Goal: Transaction & Acquisition: Purchase product/service

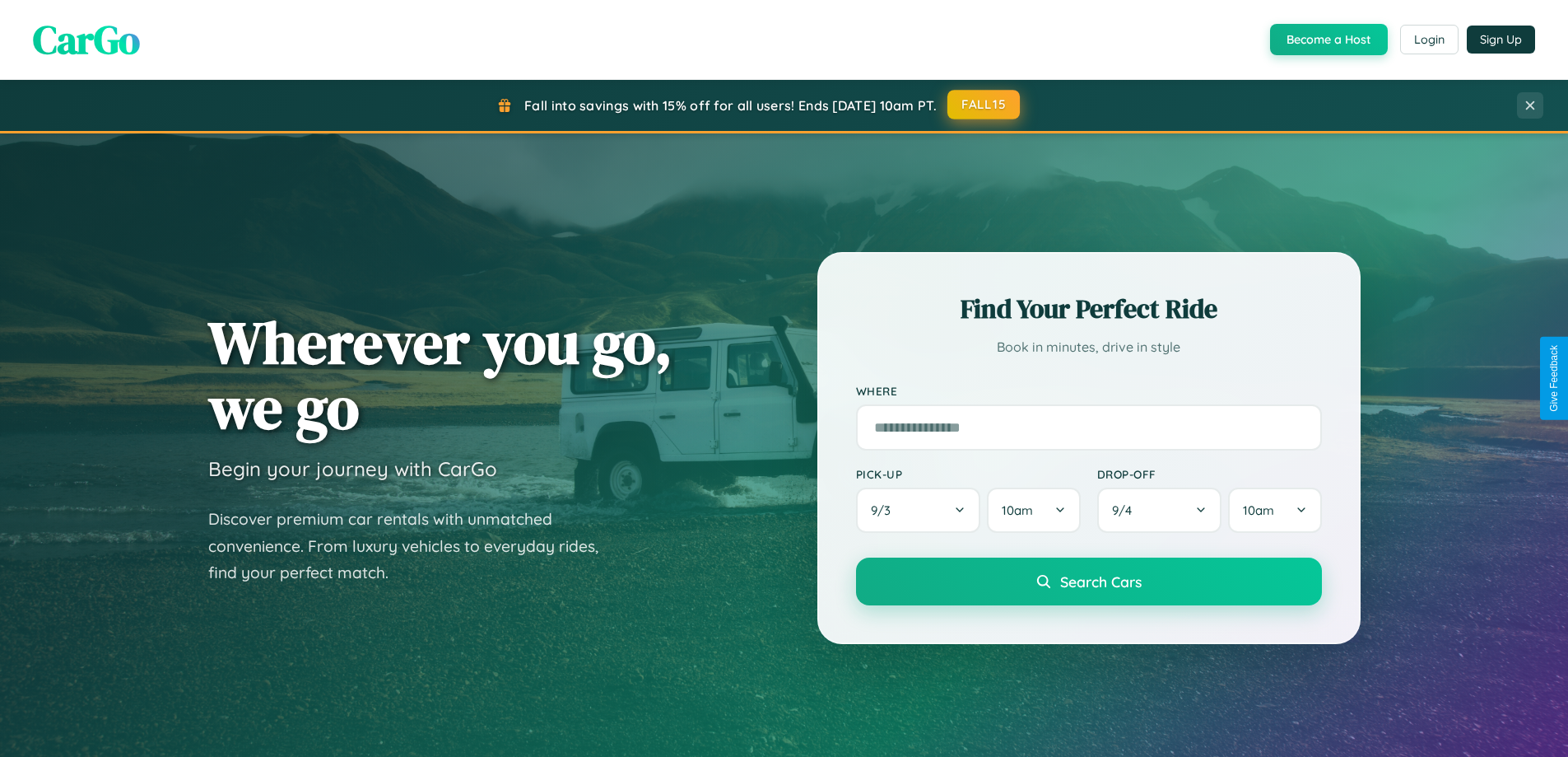
click at [985, 105] on button "FALL15" at bounding box center [984, 104] width 73 height 29
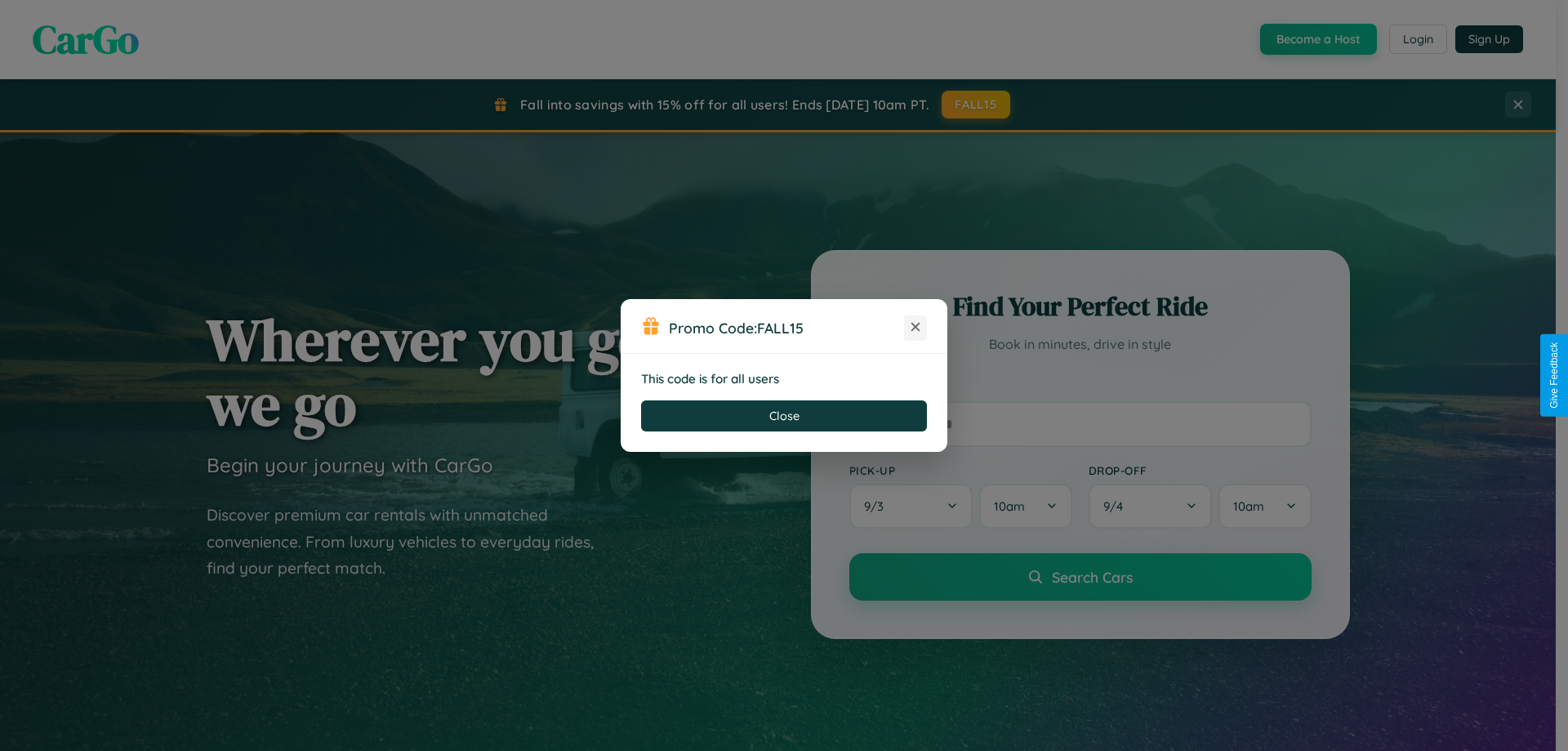
click at [915, 327] on icon at bounding box center [915, 326] width 17 height 17
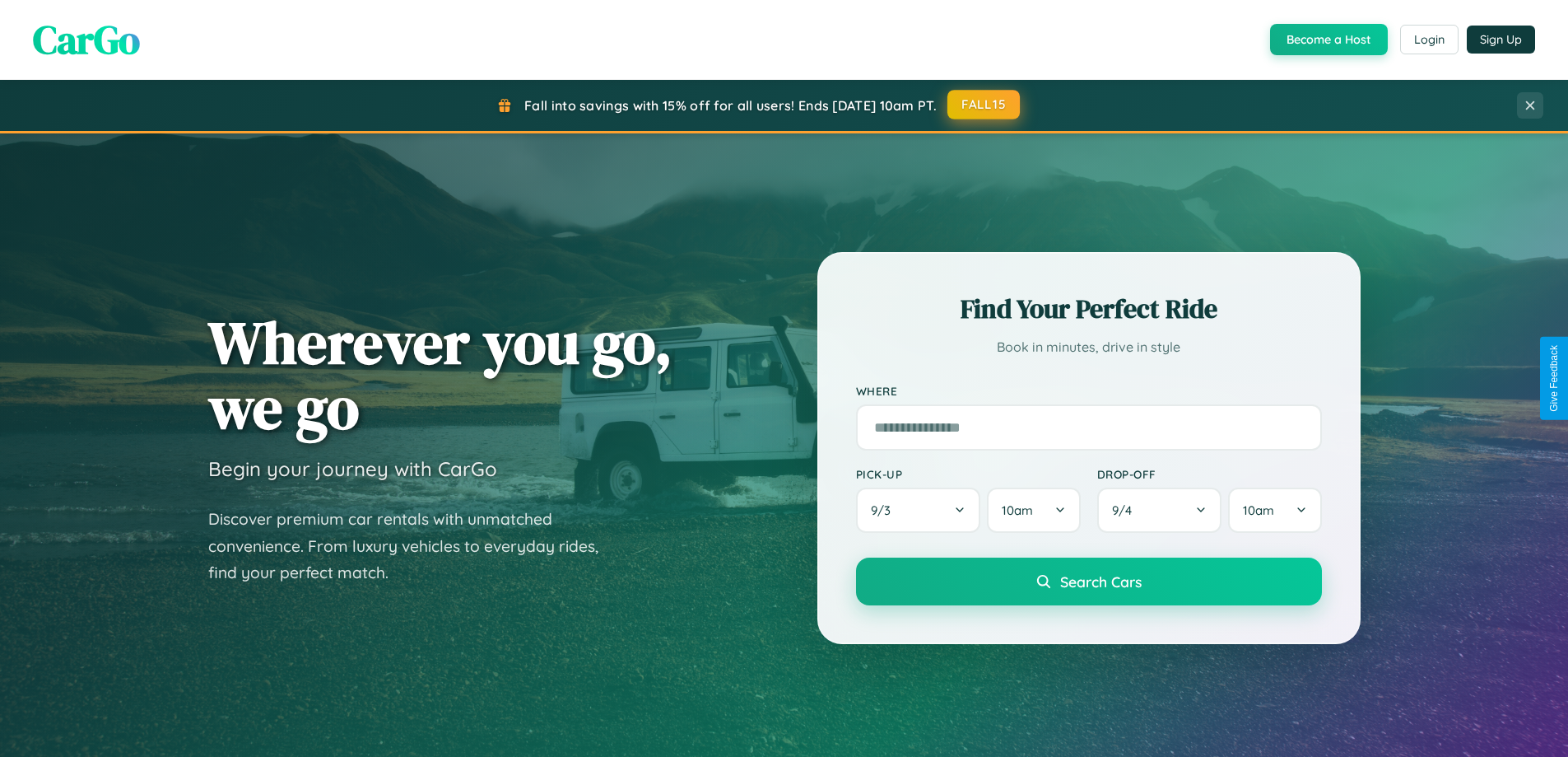
click at [985, 105] on button "FALL15" at bounding box center [984, 104] width 73 height 29
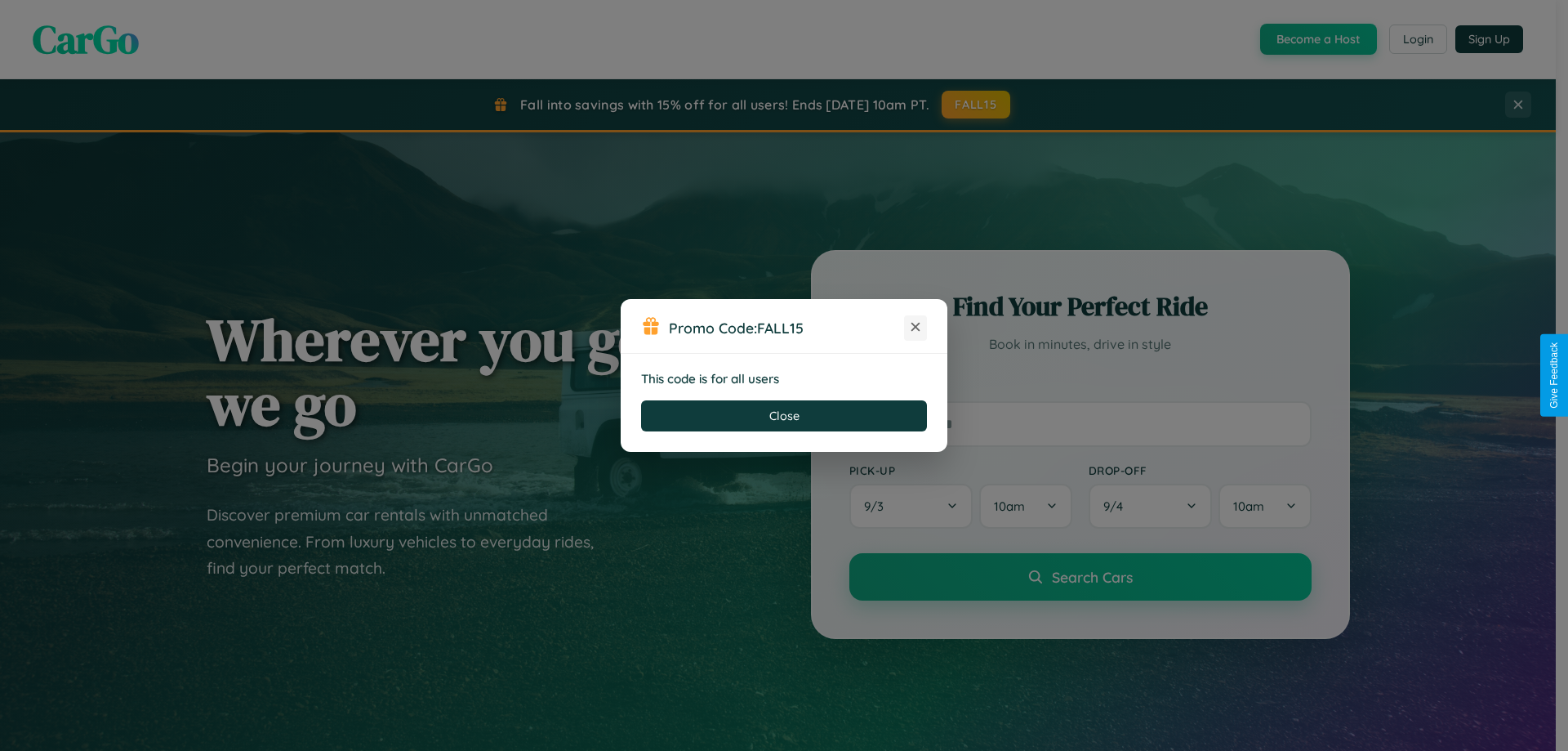
click at [915, 327] on icon at bounding box center [915, 326] width 17 height 17
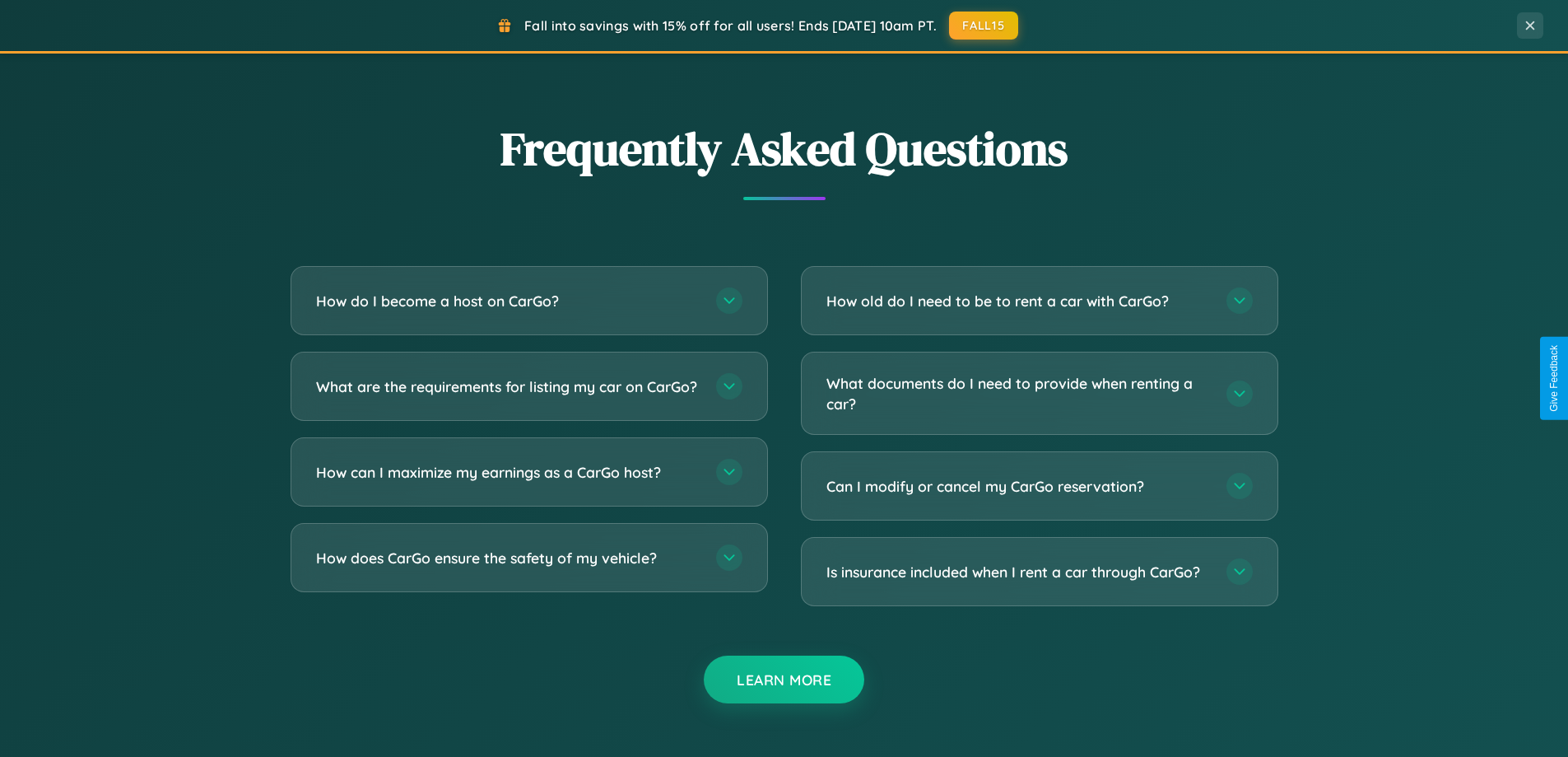
scroll to position [3168, 0]
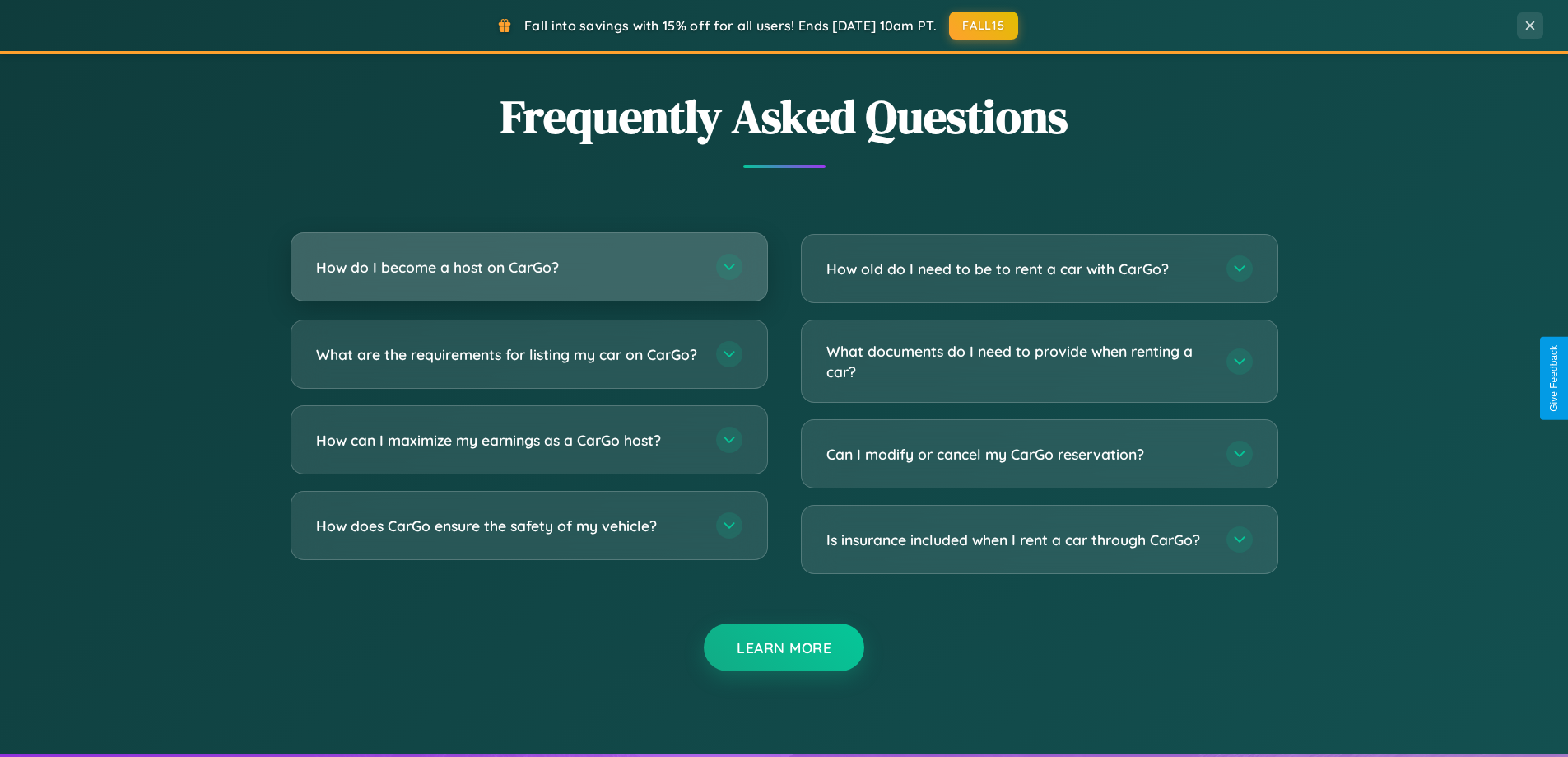
click at [528, 267] on h3 "How do I become a host on CarGo?" at bounding box center [508, 267] width 384 height 20
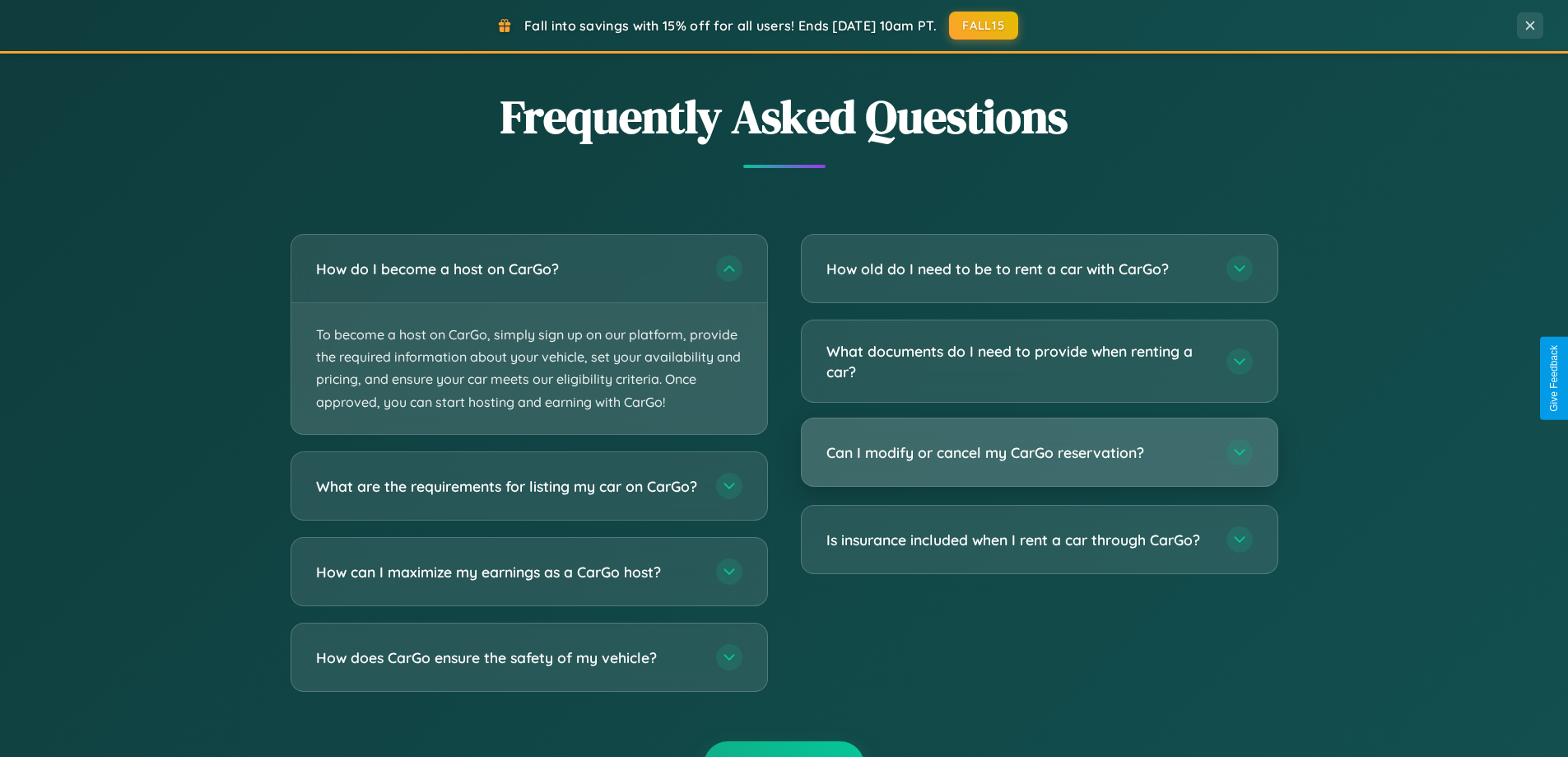
click at [1039, 454] on h3 "Can I modify or cancel my CarGo reservation?" at bounding box center [1018, 452] width 384 height 20
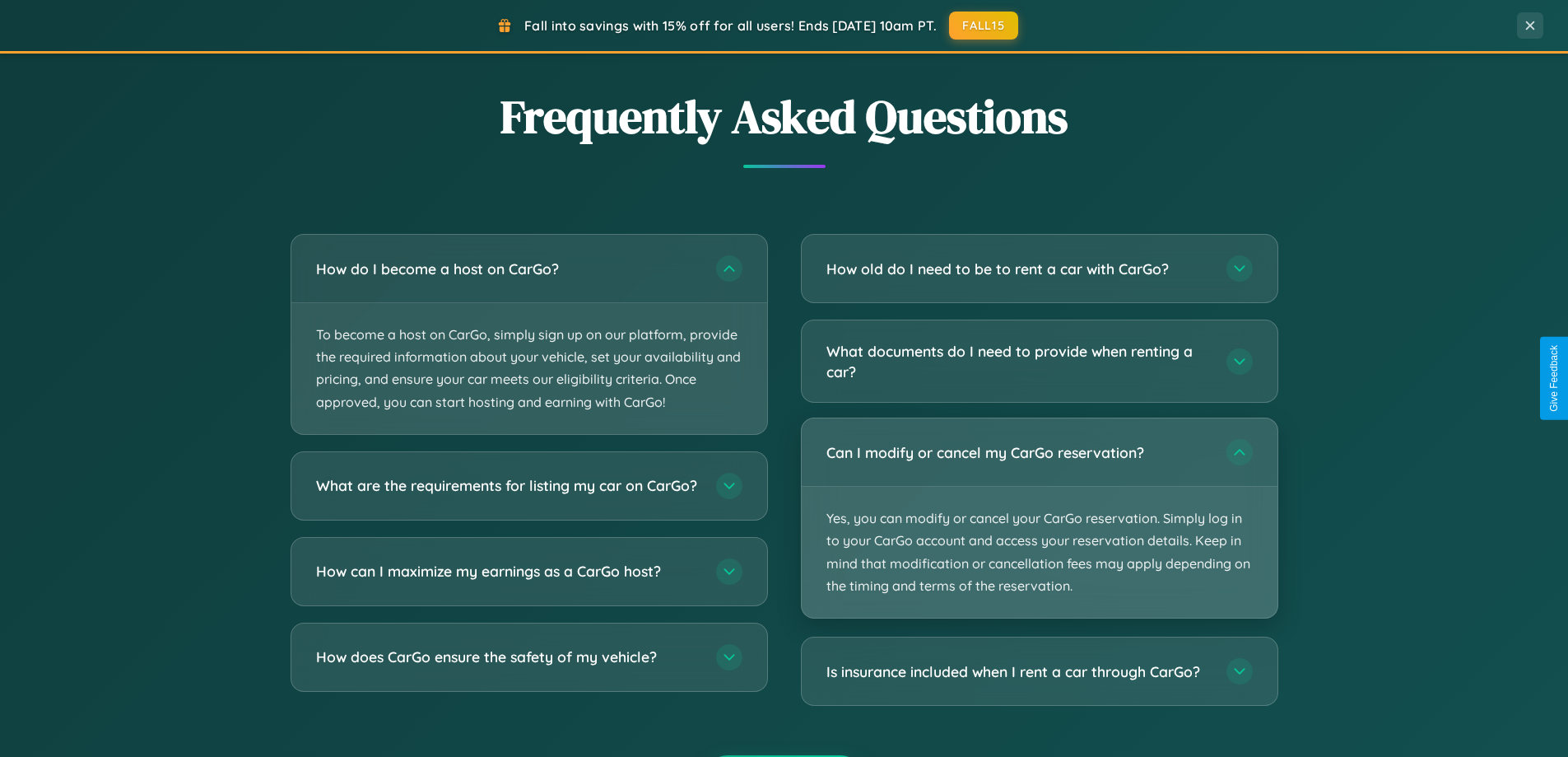
click at [1039, 518] on p "Yes, you can modify or cancel your CarGo reservation. Simply log in to your Car…" at bounding box center [1040, 552] width 476 height 131
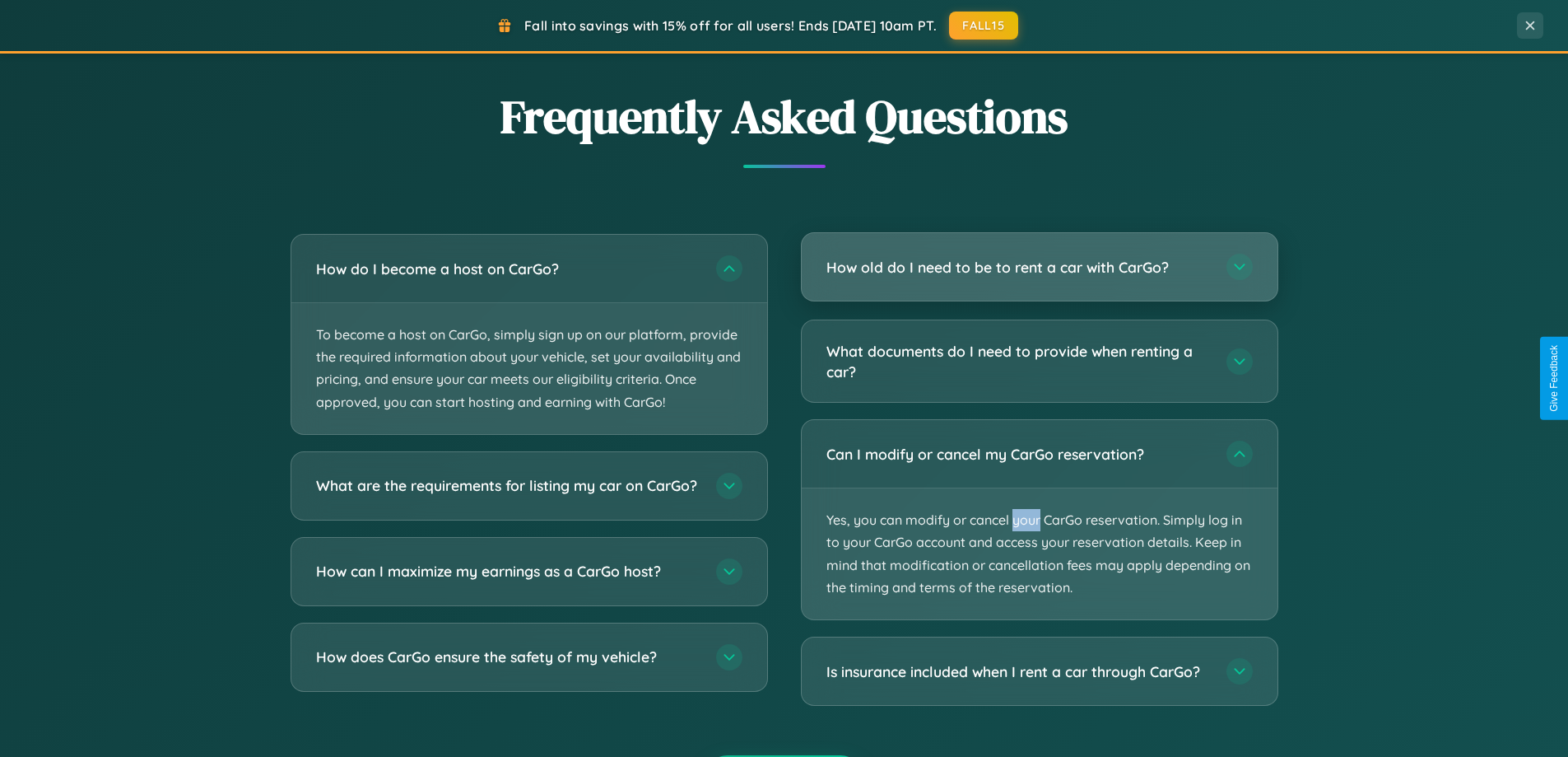
click at [1039, 269] on h3 "How old do I need to be to rent a car with CarGo?" at bounding box center [1018, 267] width 384 height 20
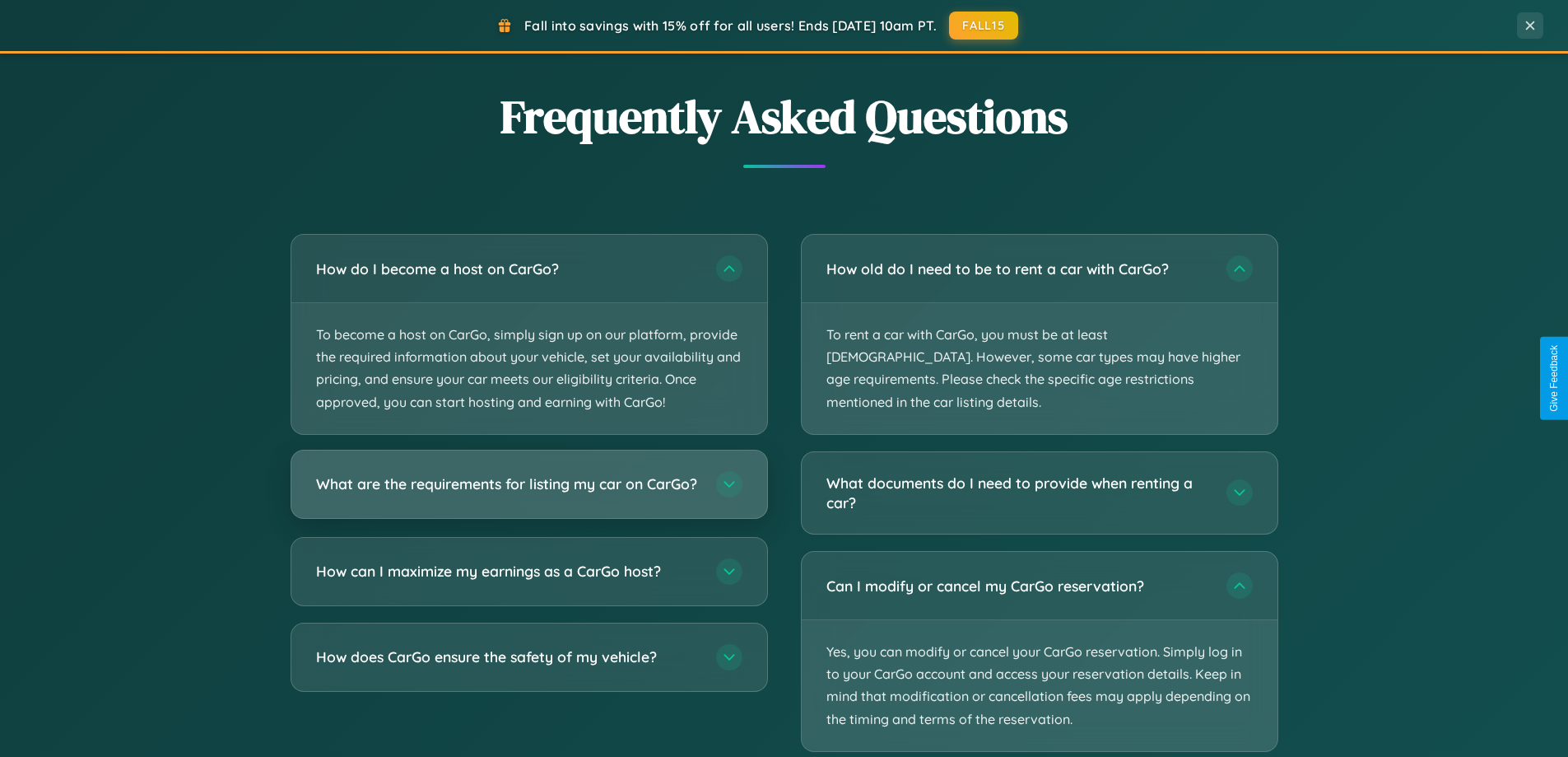
click at [528, 492] on h3 "What are the requirements for listing my car on CarGo?" at bounding box center [508, 483] width 384 height 20
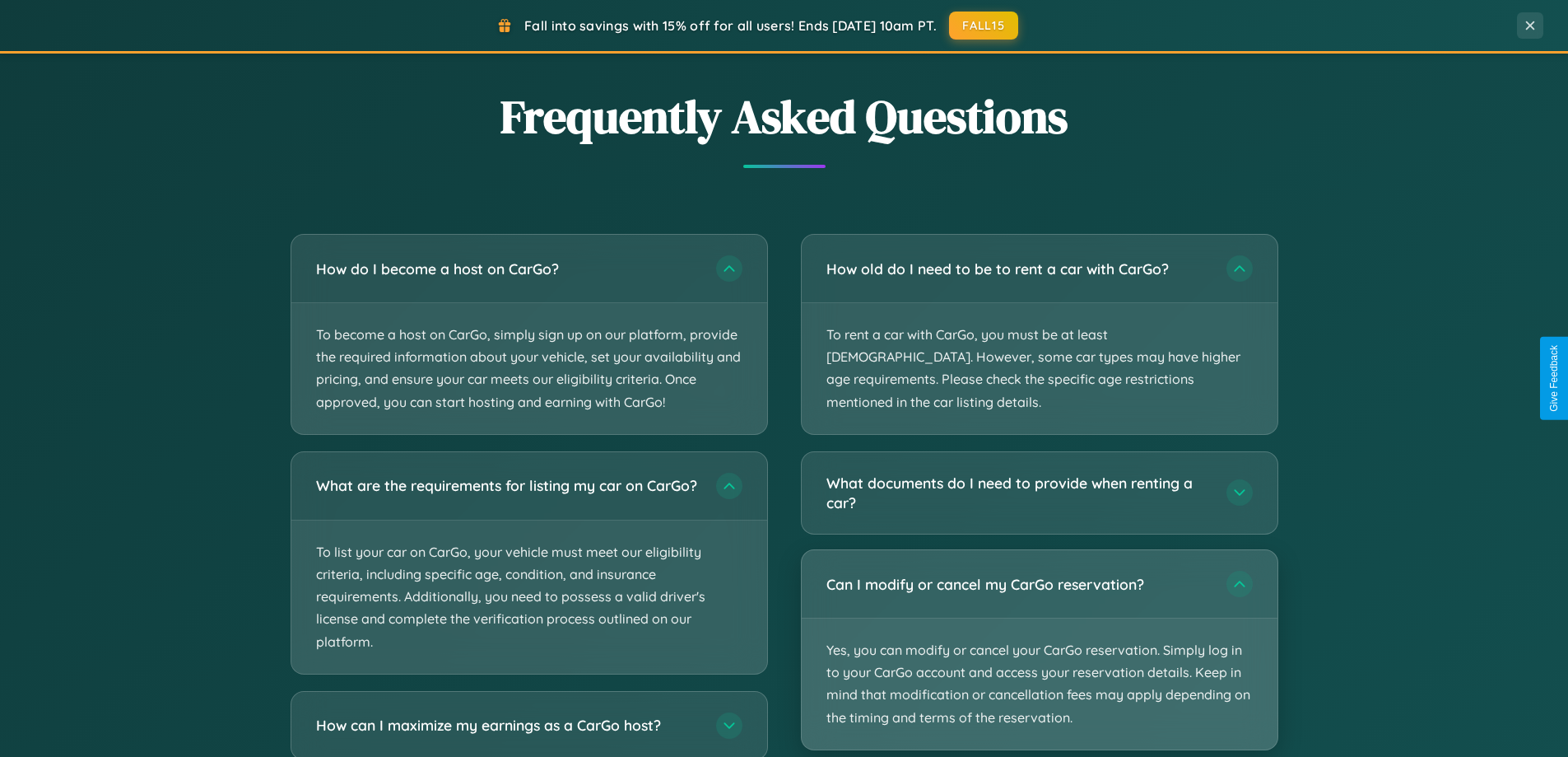
click at [1039, 628] on p "Yes, you can modify or cancel your CarGo reservation. Simply log in to your Car…" at bounding box center [1040, 684] width 476 height 131
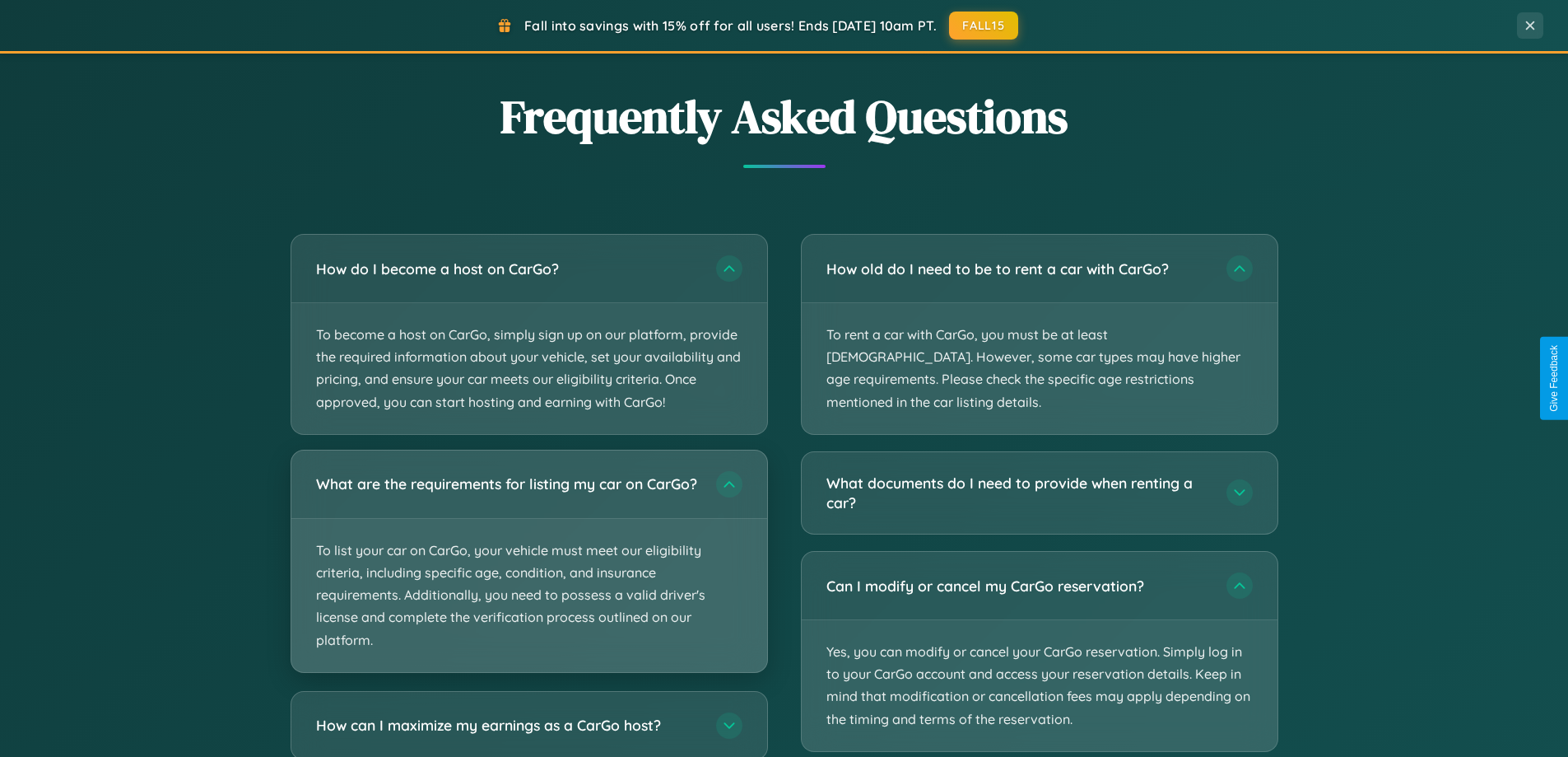
click at [528, 569] on p "To list your car on CarGo, your vehicle must meet our eligibility criteria, inc…" at bounding box center [529, 595] width 476 height 153
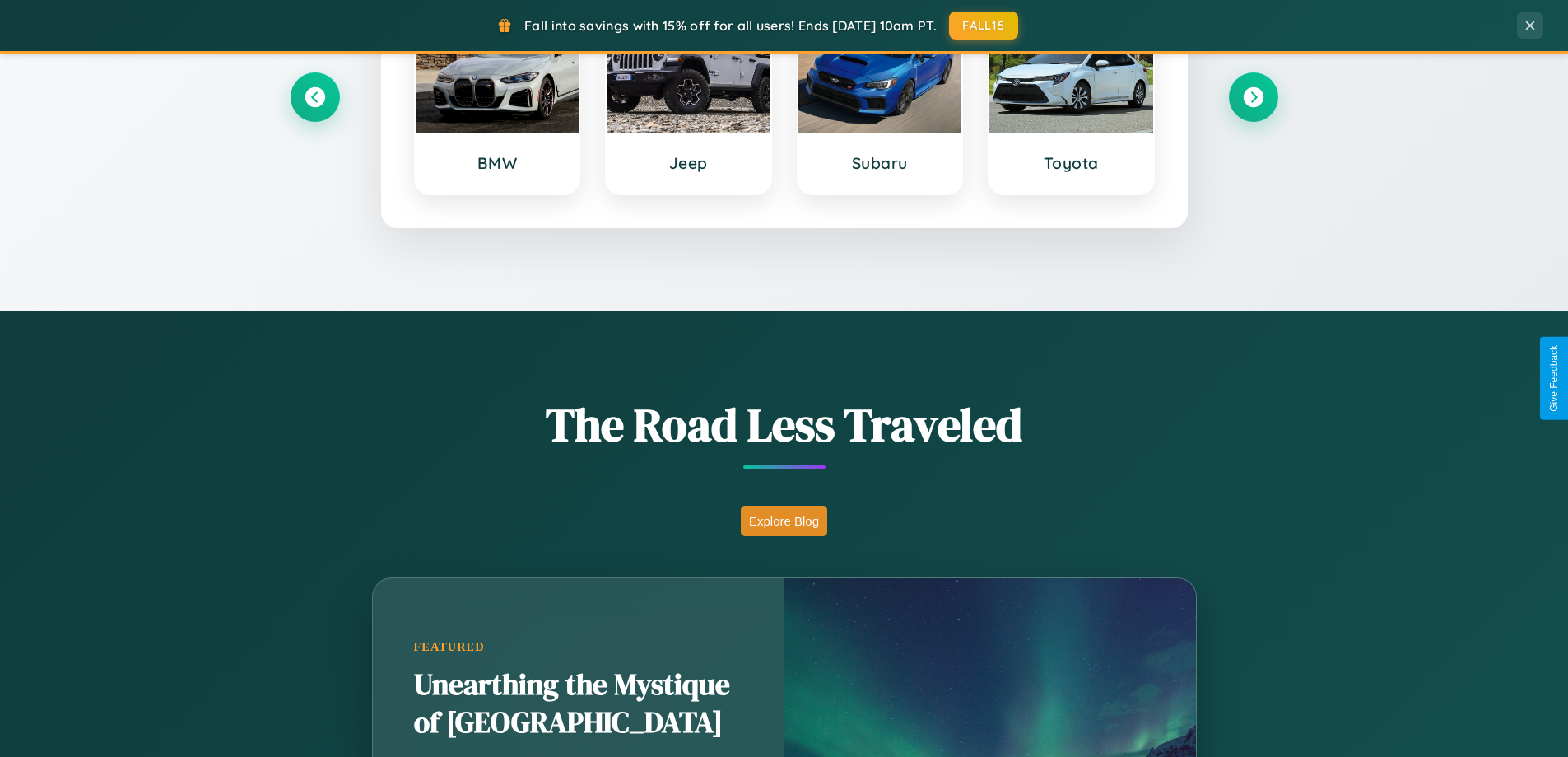
scroll to position [49, 0]
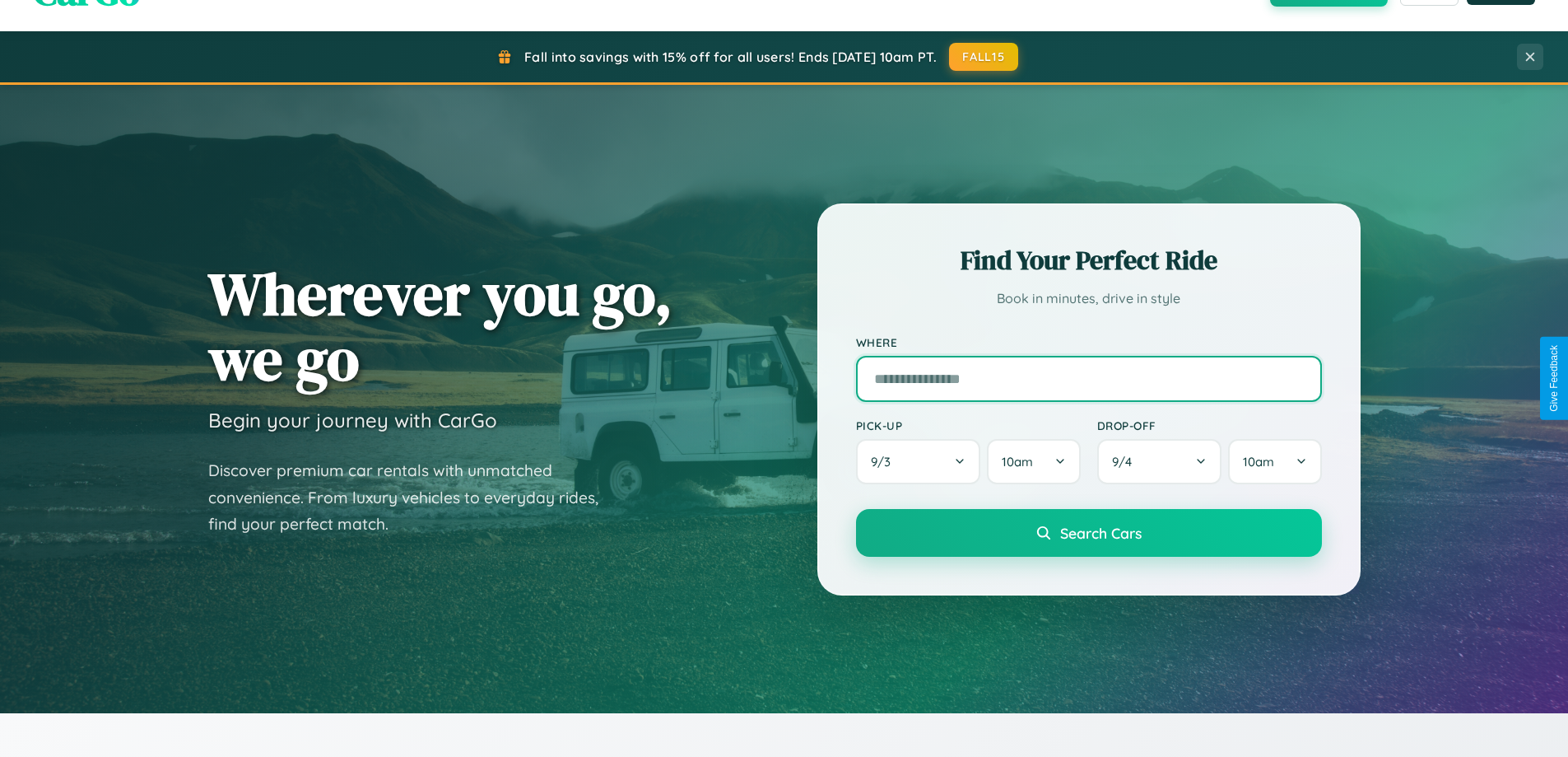
click at [1088, 378] on input "text" at bounding box center [1089, 378] width 466 height 46
type input "****"
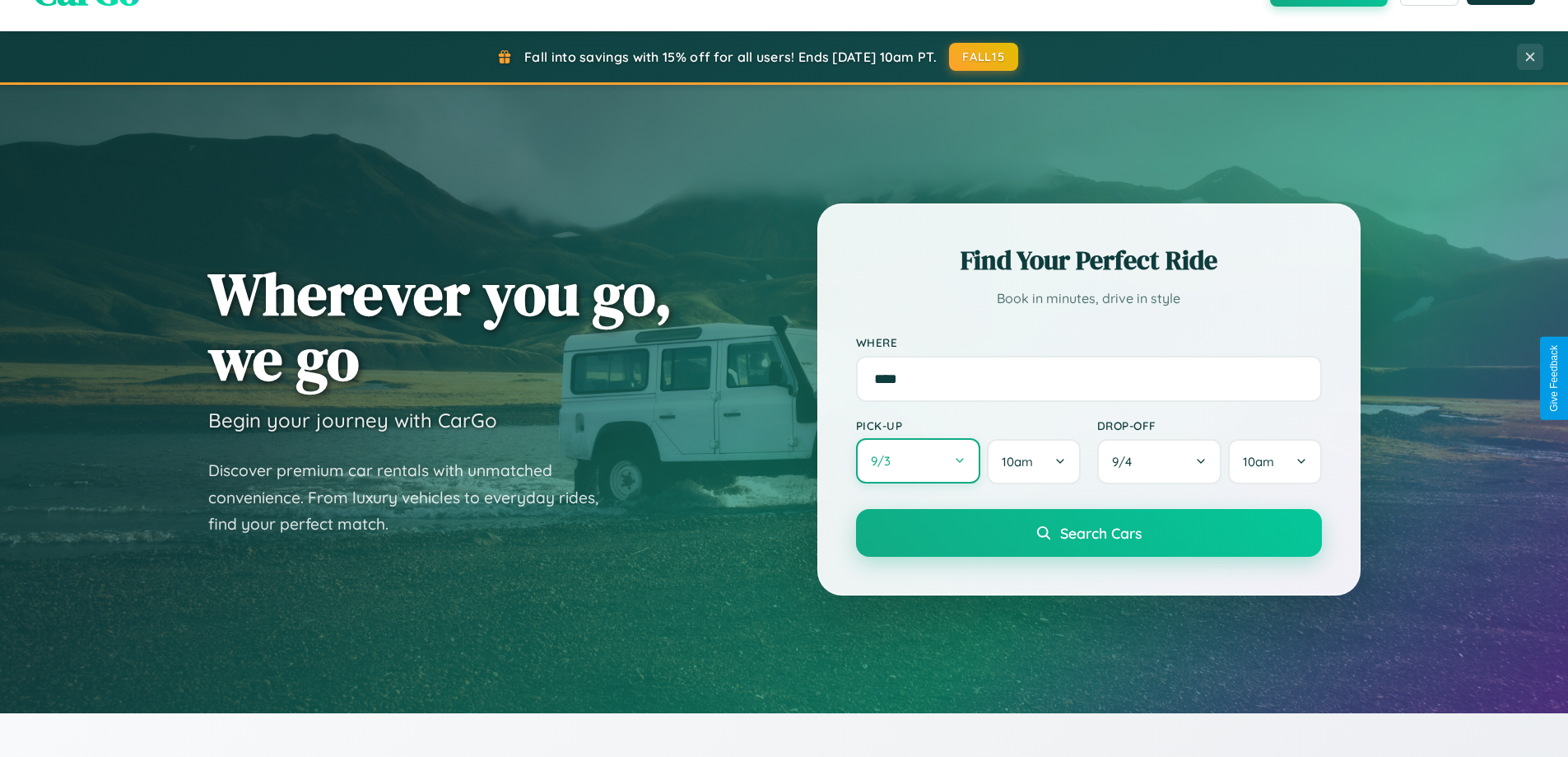
click at [918, 461] on button "9 / 3" at bounding box center [918, 460] width 125 height 45
select select "*"
select select "****"
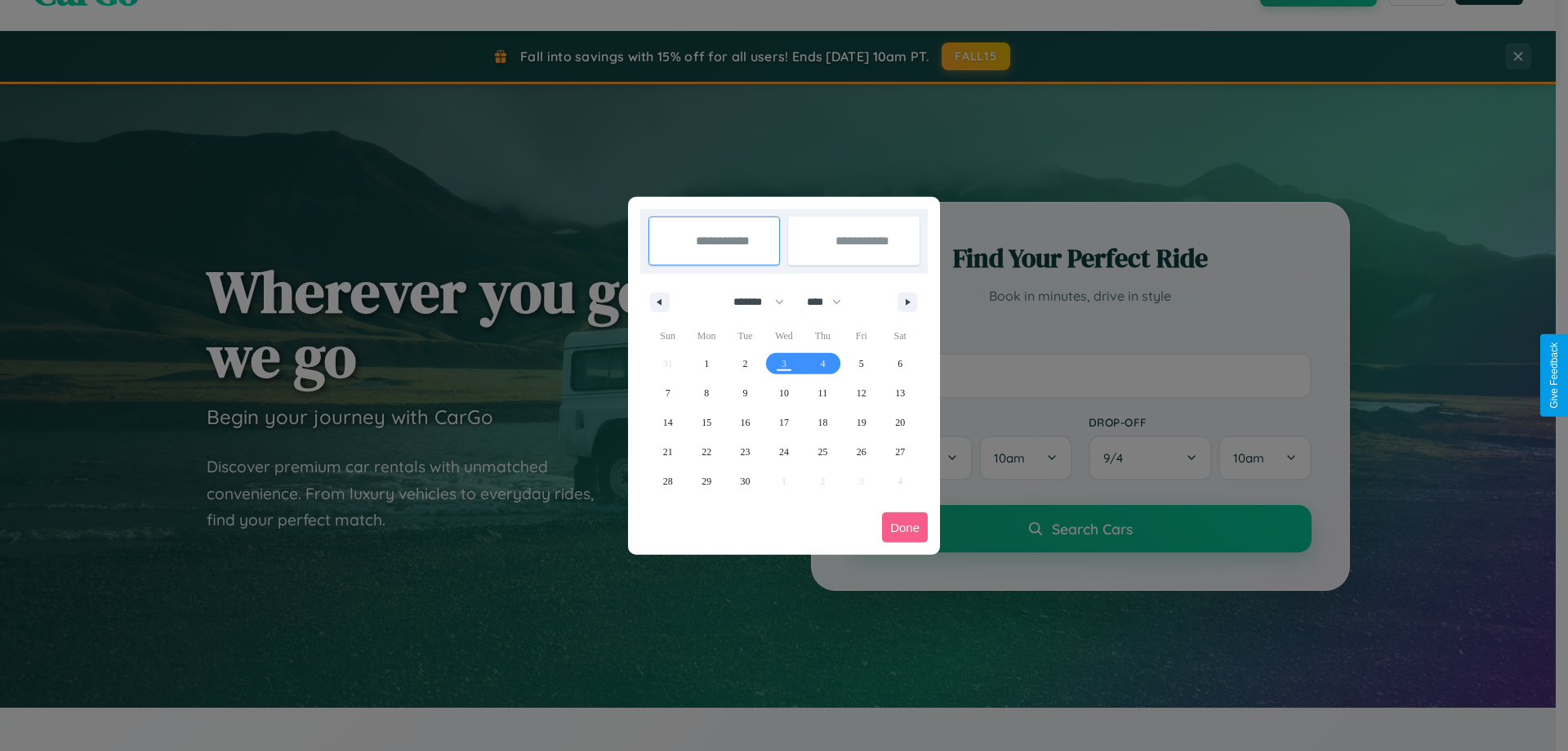
click at [752, 302] on select "******* ******** ***** ***** *** **** **** ****** ********* ******* ******** **…" at bounding box center [755, 302] width 69 height 27
select select "*"
click at [822, 421] on span "16" at bounding box center [822, 422] width 10 height 29
type input "**********"
click at [784, 451] on span "22" at bounding box center [784, 451] width 10 height 29
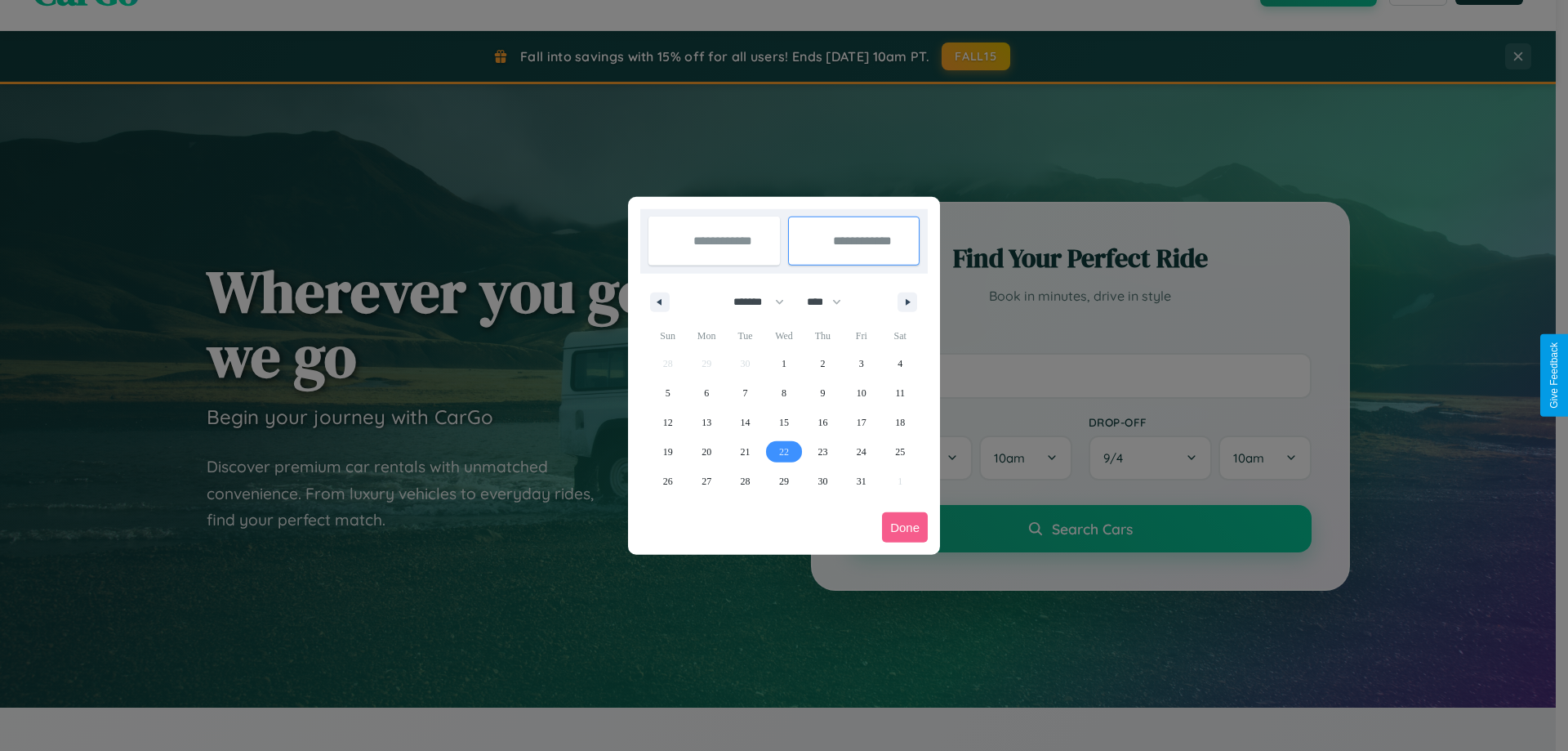
type input "**********"
click at [905, 527] on button "Done" at bounding box center [905, 527] width 46 height 30
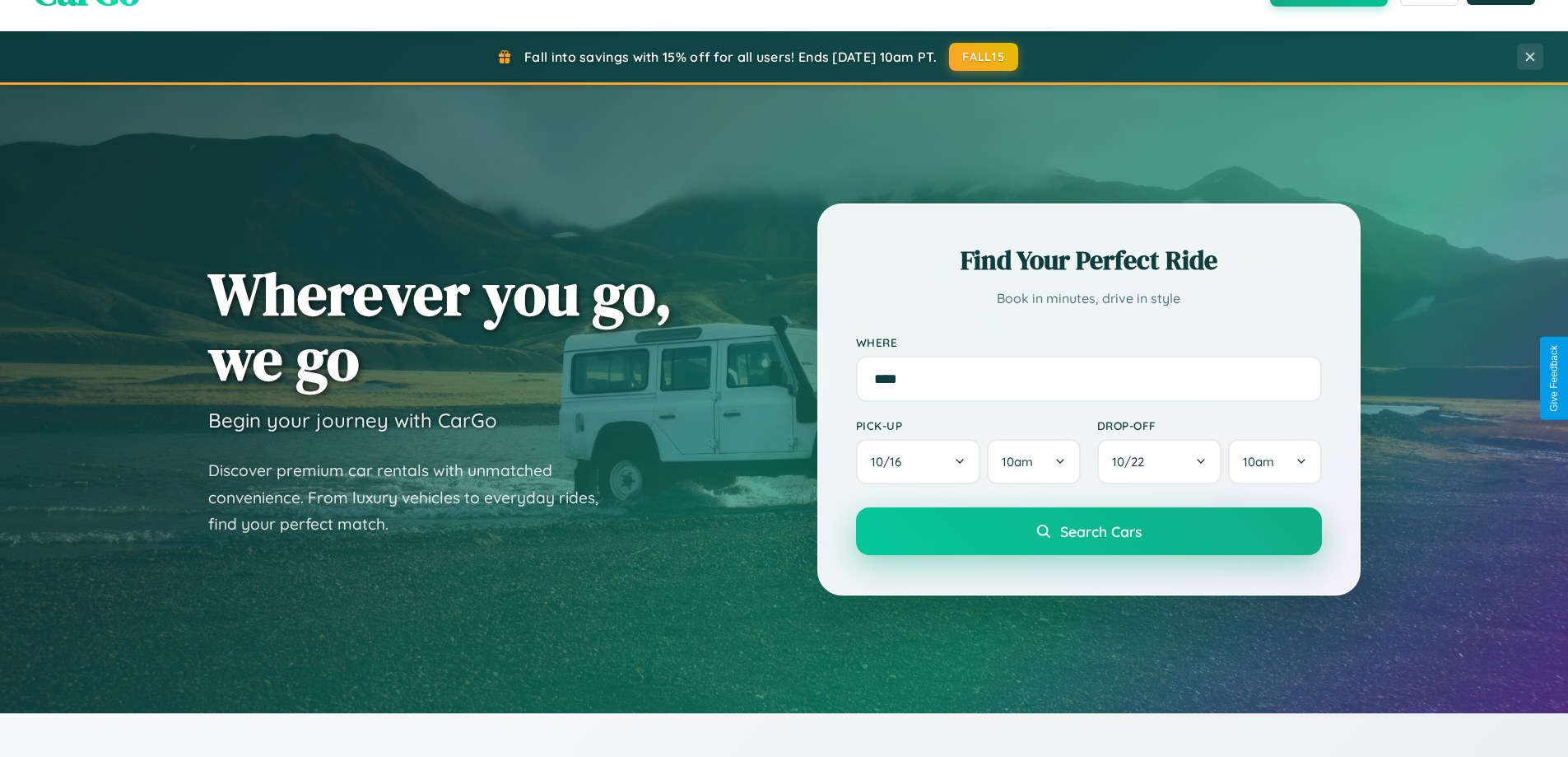
click at [1088, 531] on span "Search Cars" at bounding box center [1101, 531] width 82 height 18
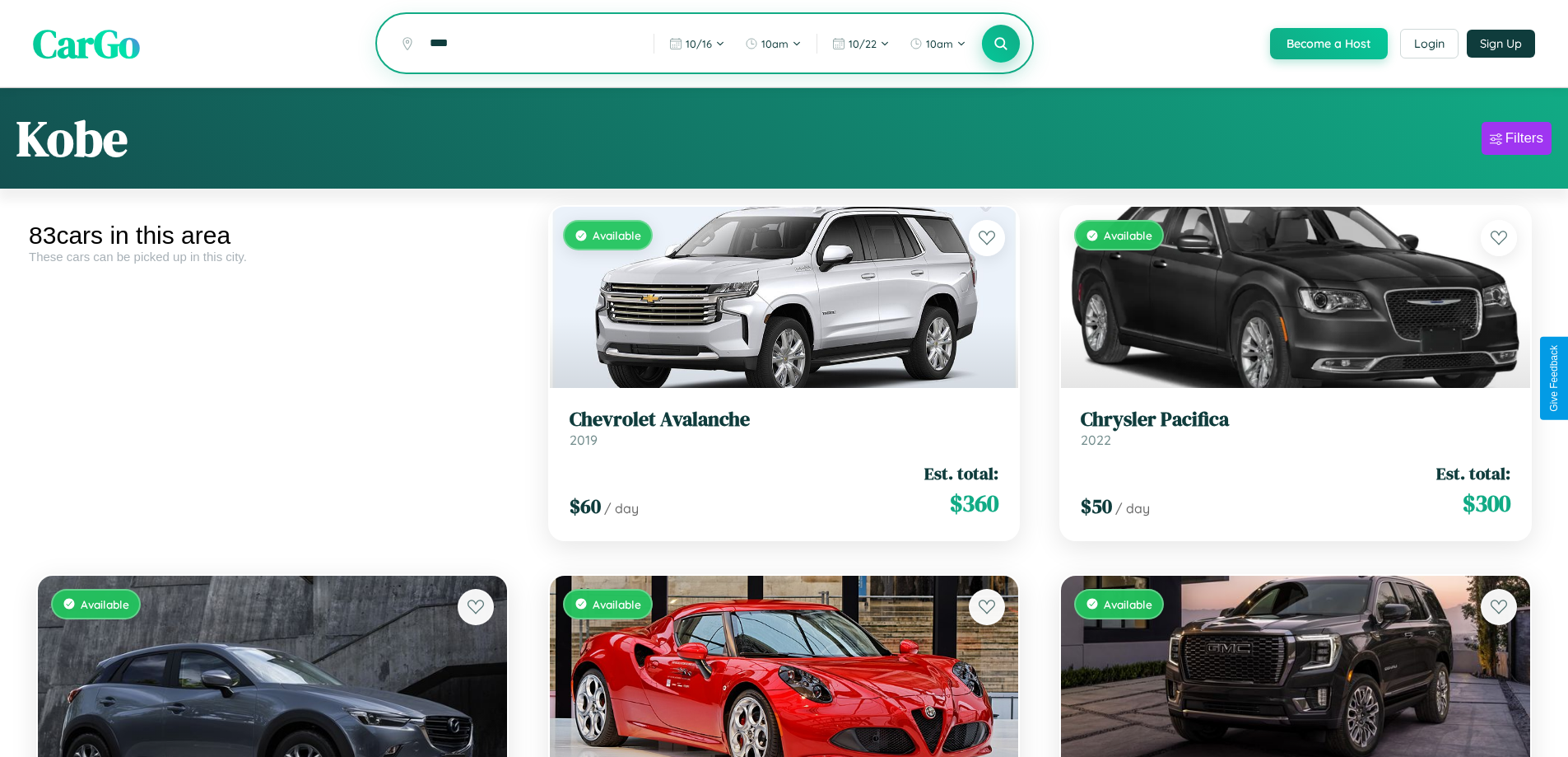
click at [1001, 44] on icon at bounding box center [1002, 43] width 16 height 16
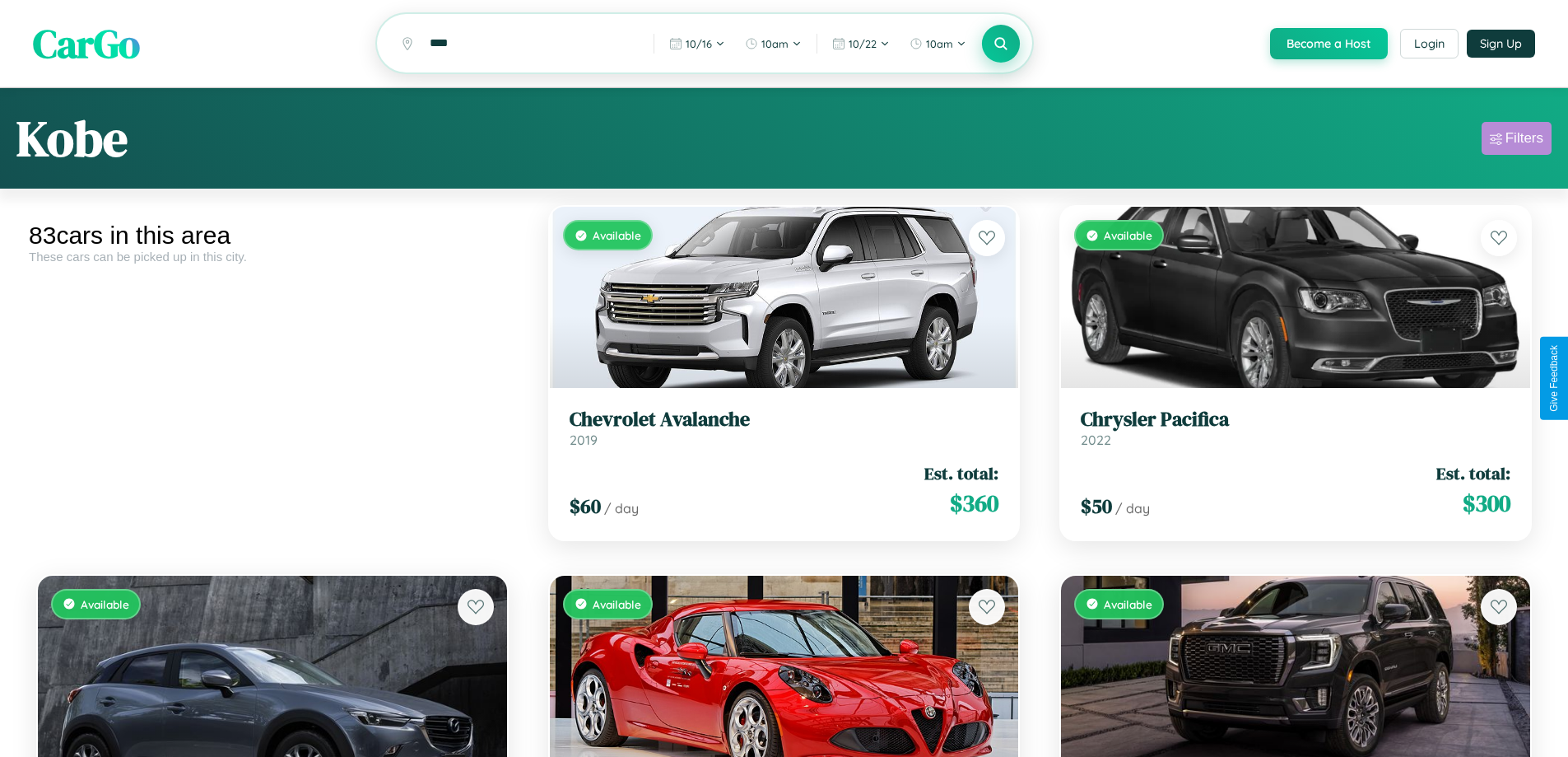
click at [1517, 141] on div "Filters" at bounding box center [1525, 138] width 38 height 17
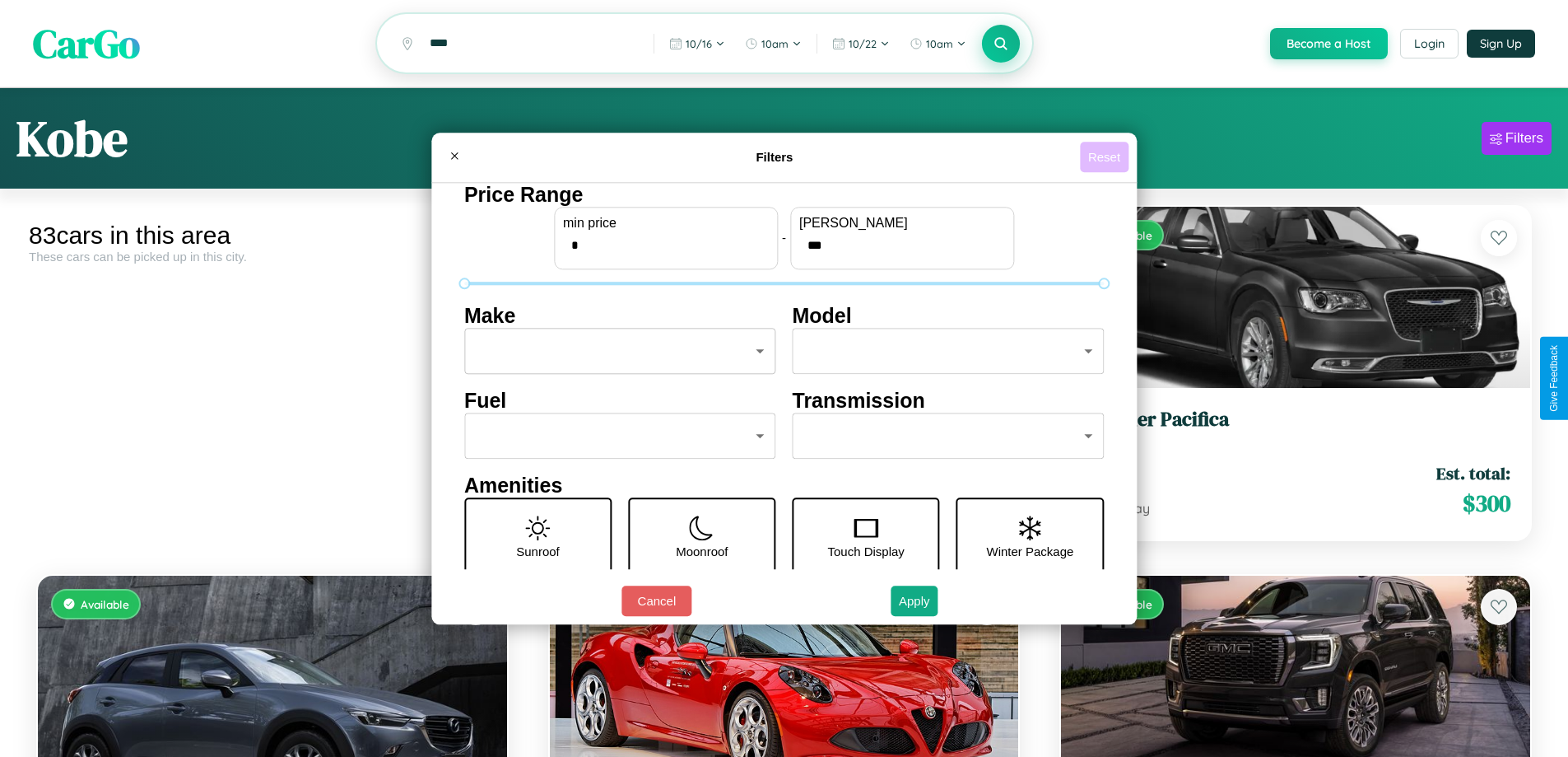
click at [1106, 156] on button "Reset" at bounding box center [1104, 157] width 49 height 30
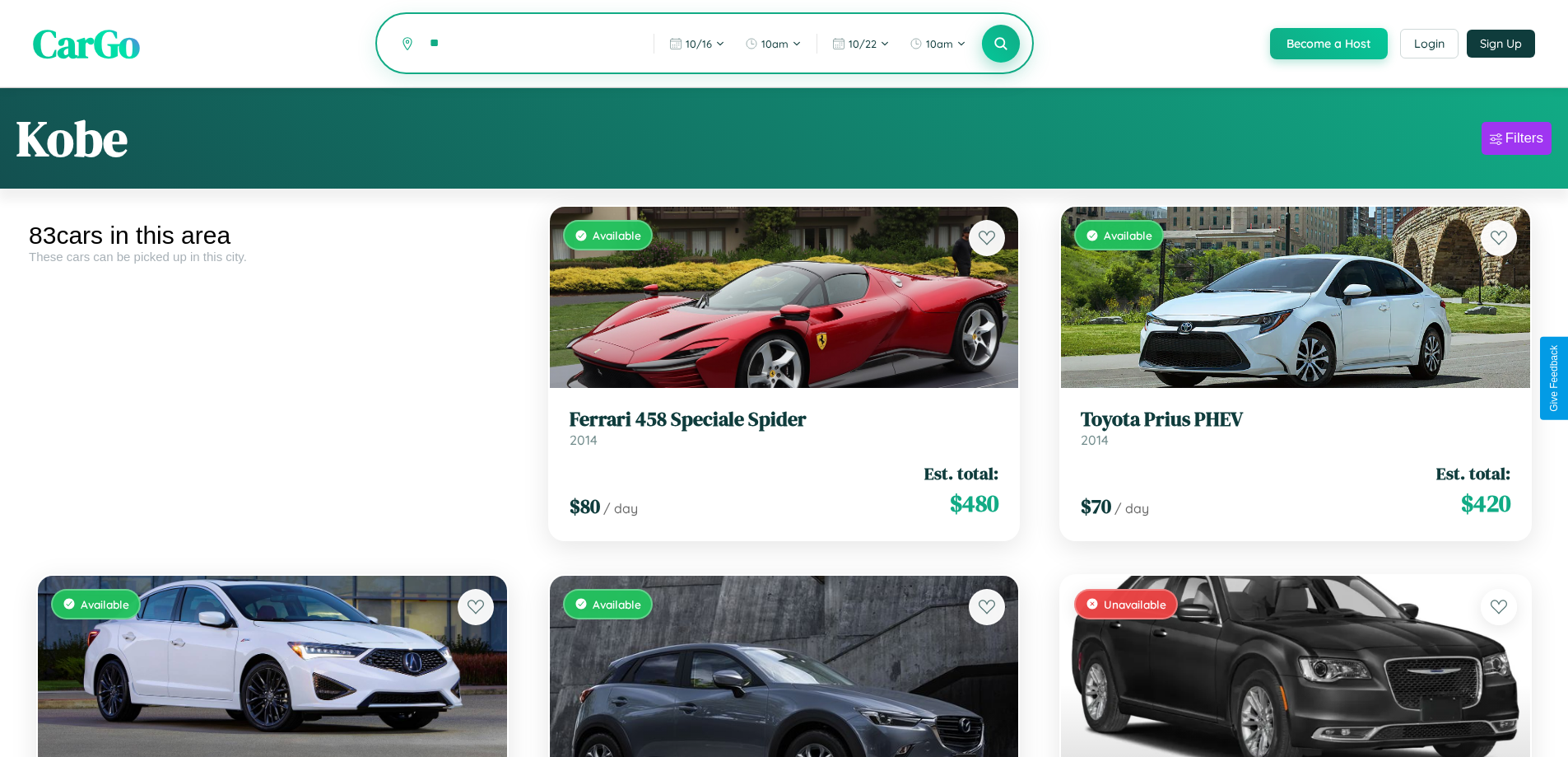
type input "*"
type input "******"
click at [1001, 44] on icon at bounding box center [1002, 43] width 16 height 16
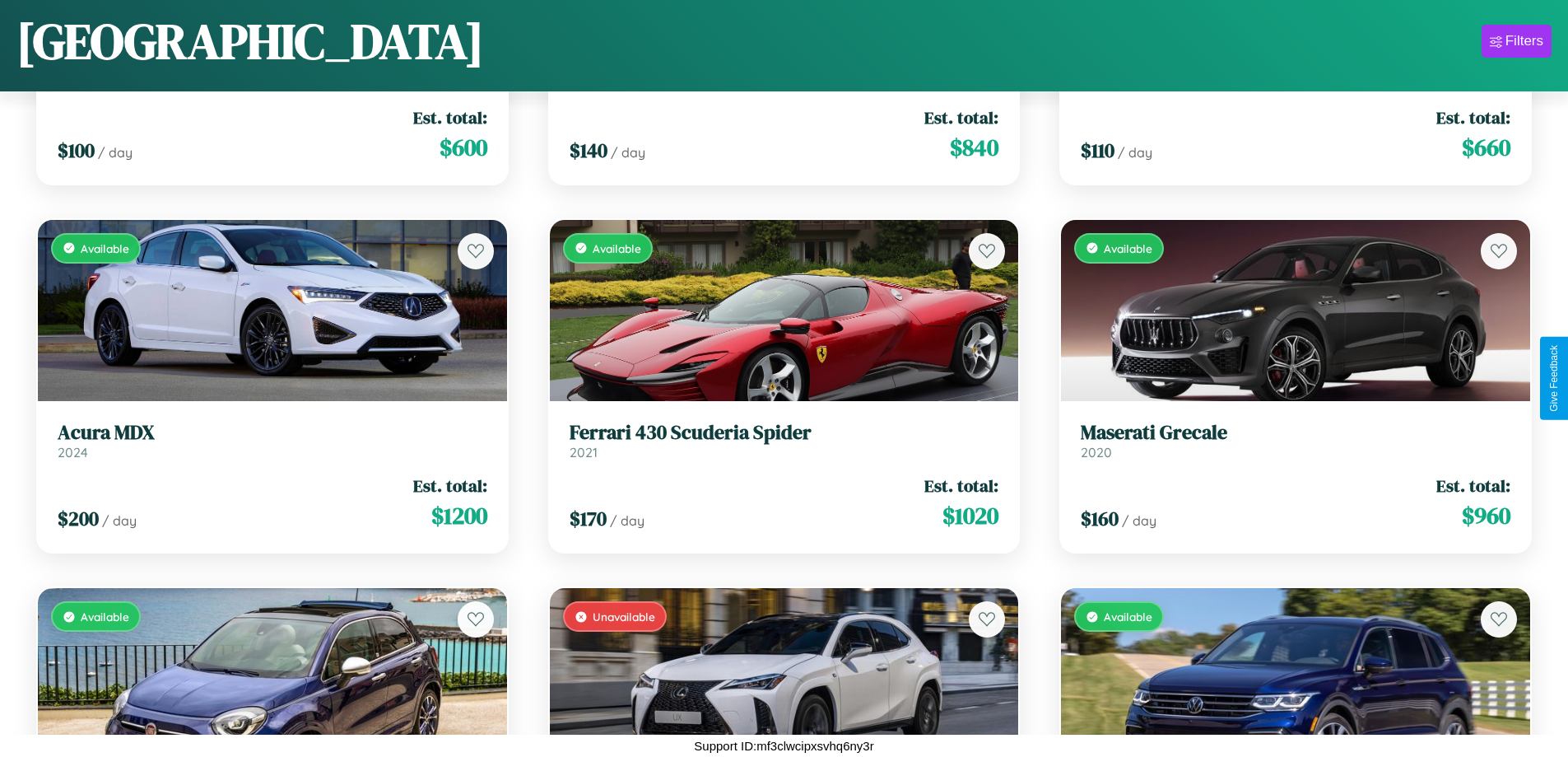
scroll to position [8343, 0]
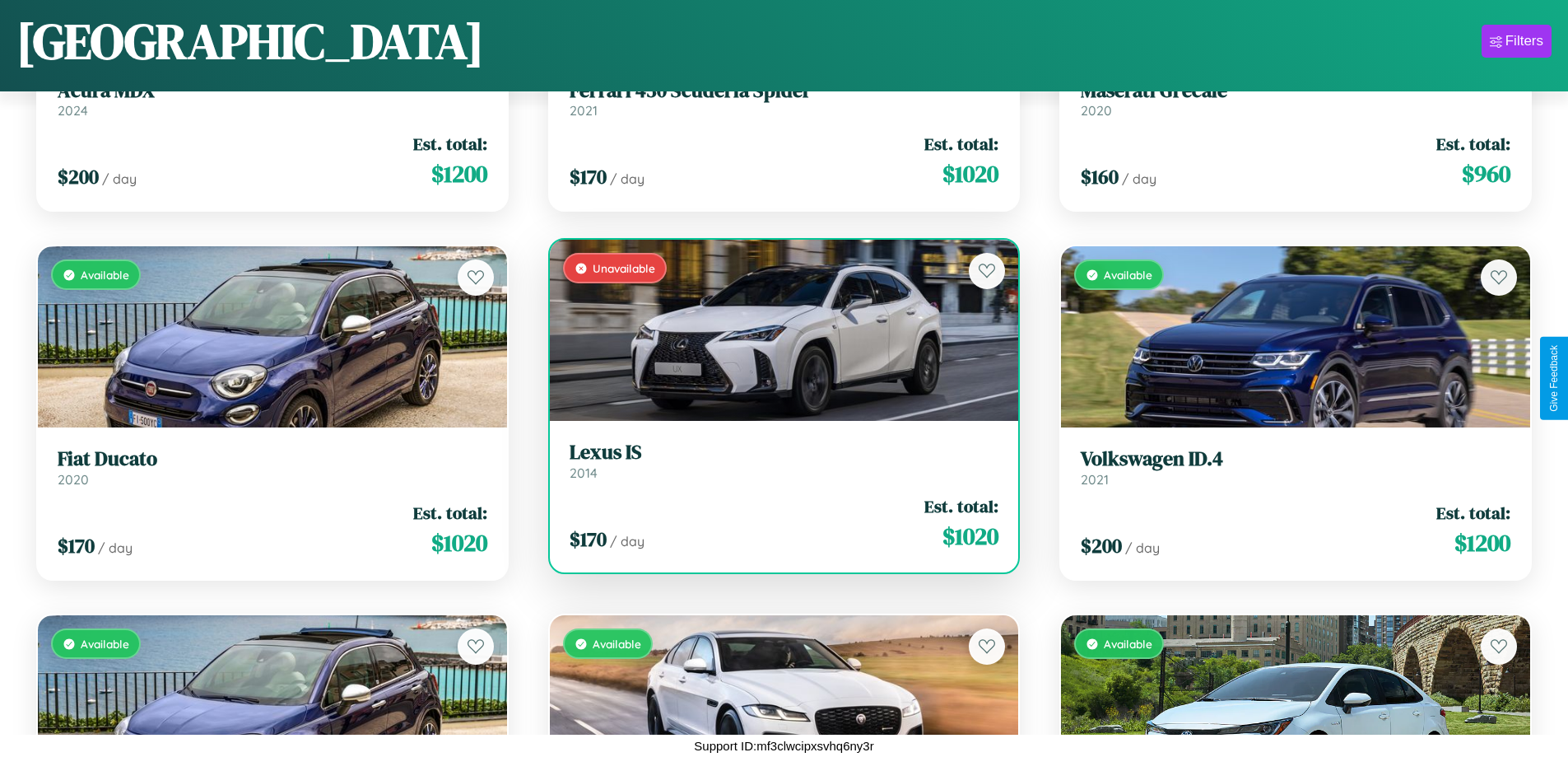
click at [777, 330] on div "Unavailable" at bounding box center [784, 330] width 469 height 181
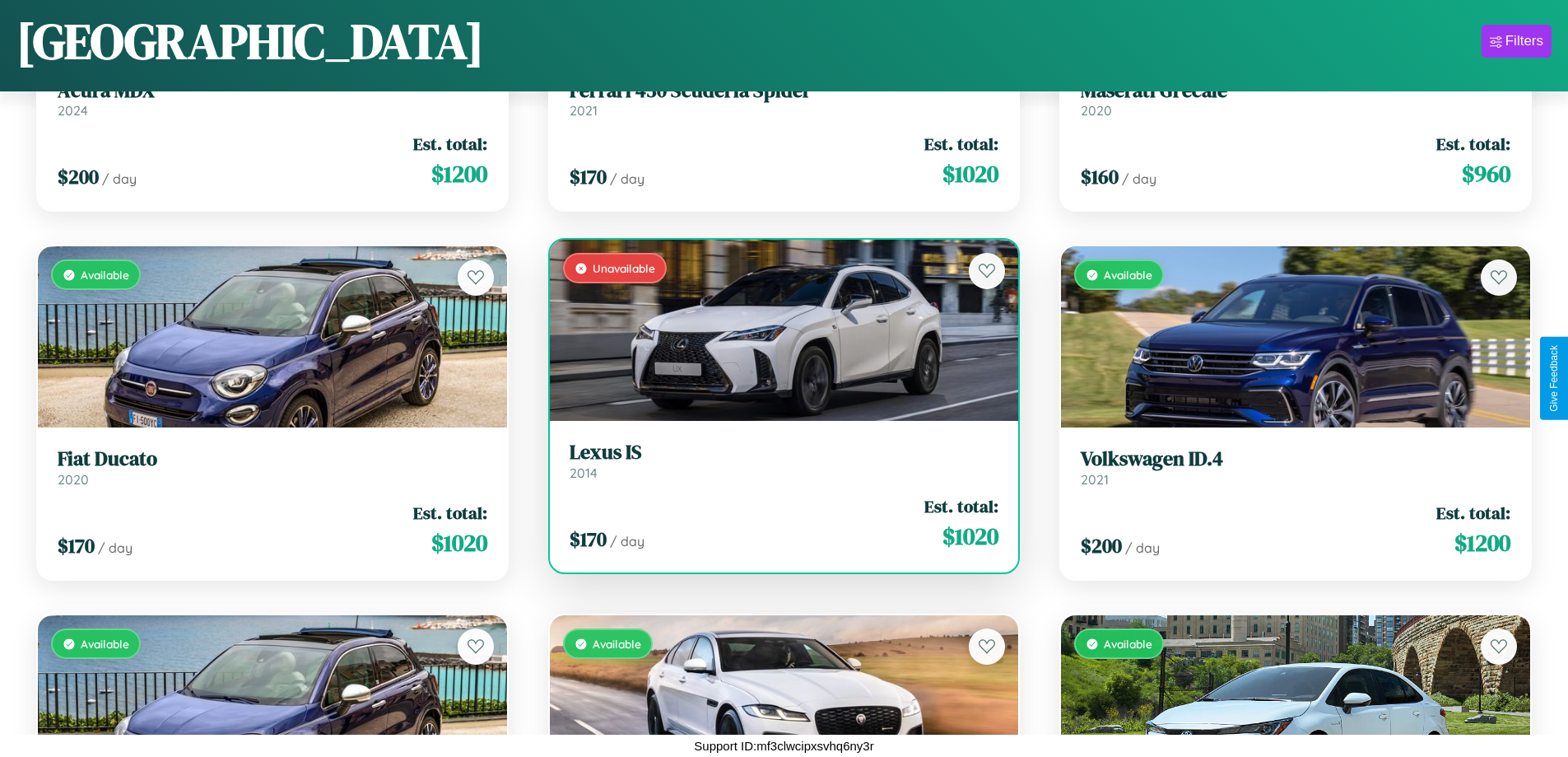
click at [777, 330] on div "Unavailable" at bounding box center [784, 330] width 469 height 181
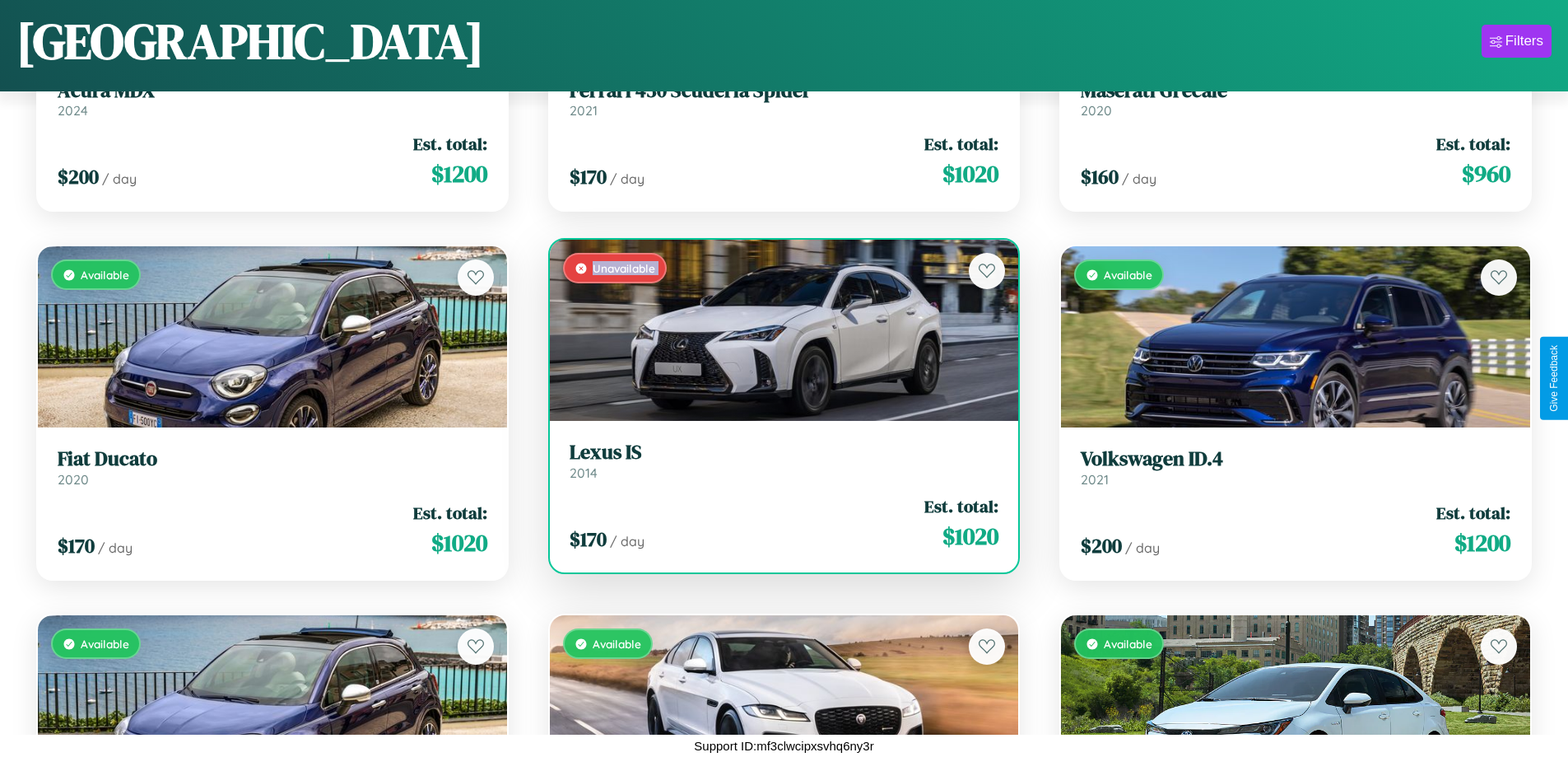
click at [777, 330] on div "Unavailable" at bounding box center [784, 330] width 469 height 181
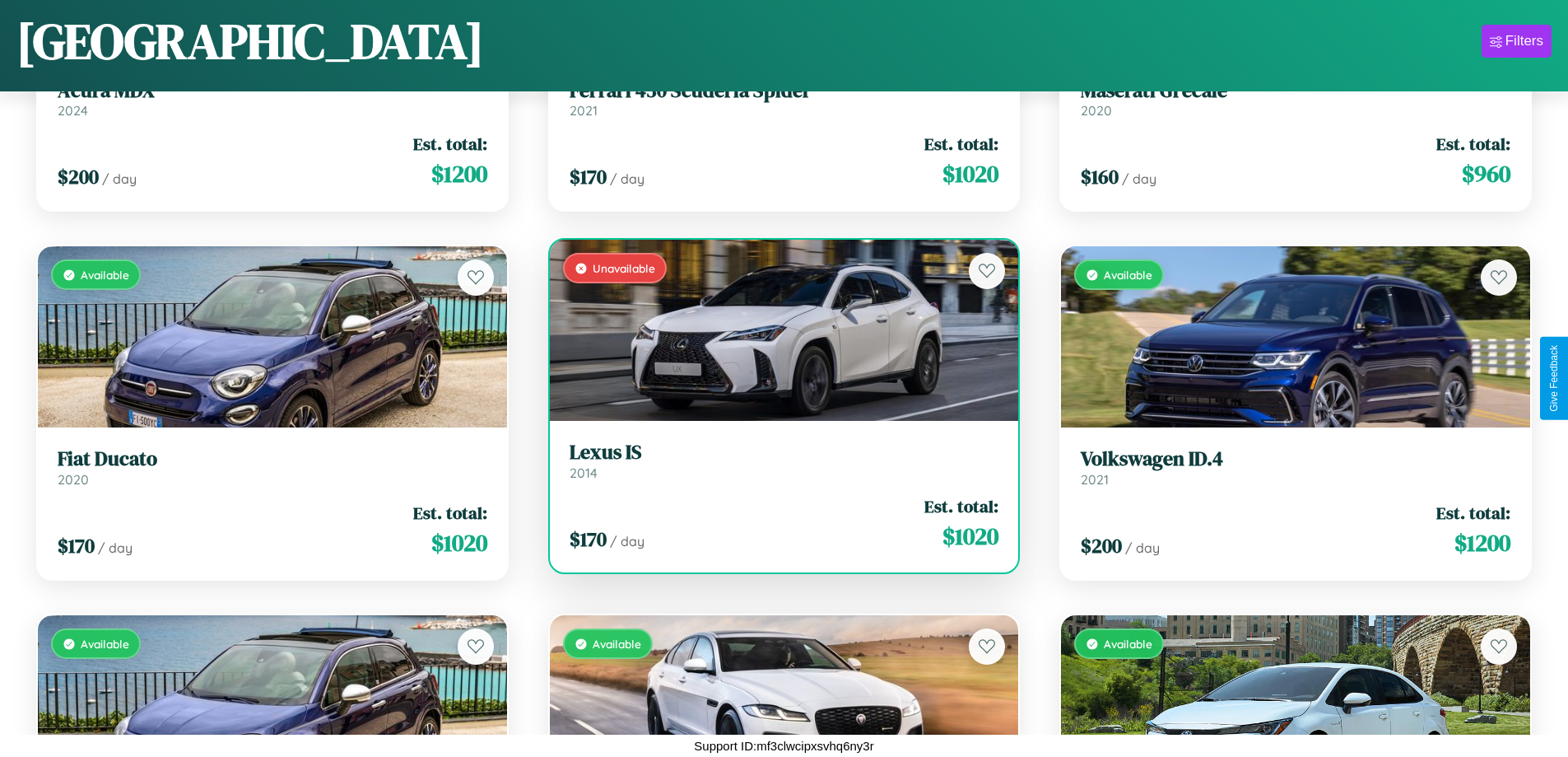
click at [777, 330] on div "Unavailable" at bounding box center [784, 330] width 469 height 181
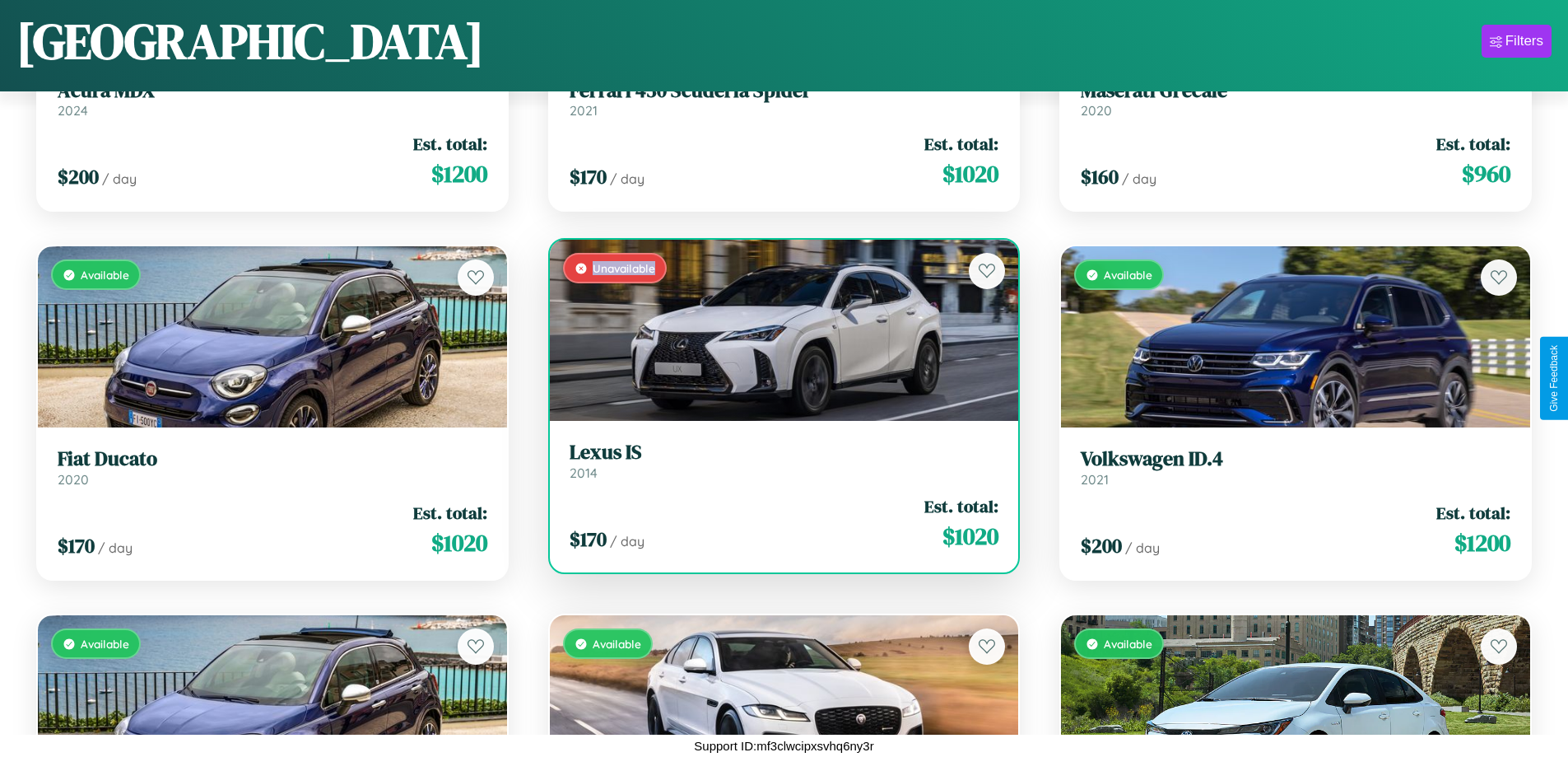
click at [777, 330] on div "Unavailable" at bounding box center [784, 330] width 469 height 181
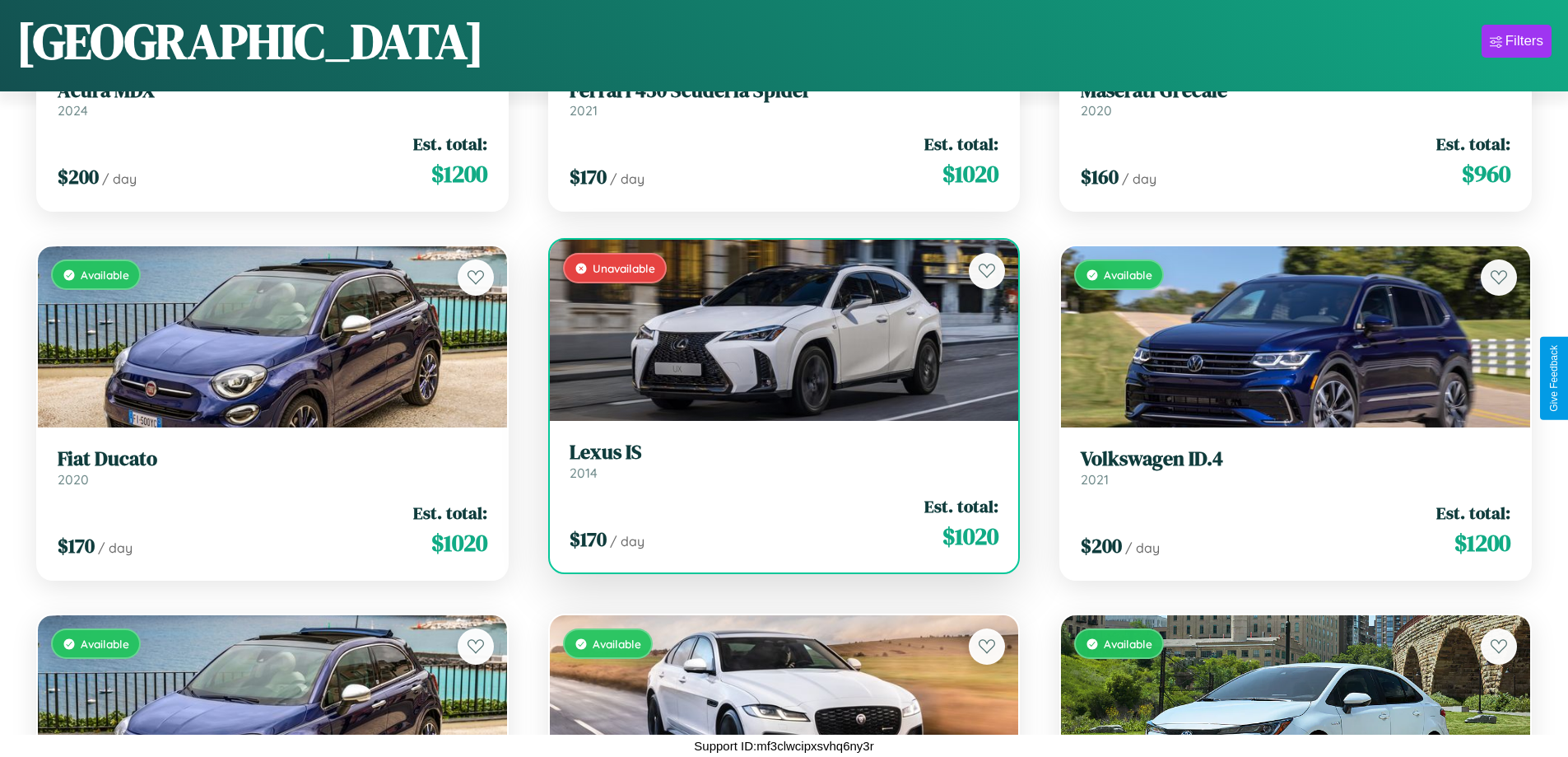
click at [777, 460] on h3 "Lexus IS" at bounding box center [784, 452] width 430 height 24
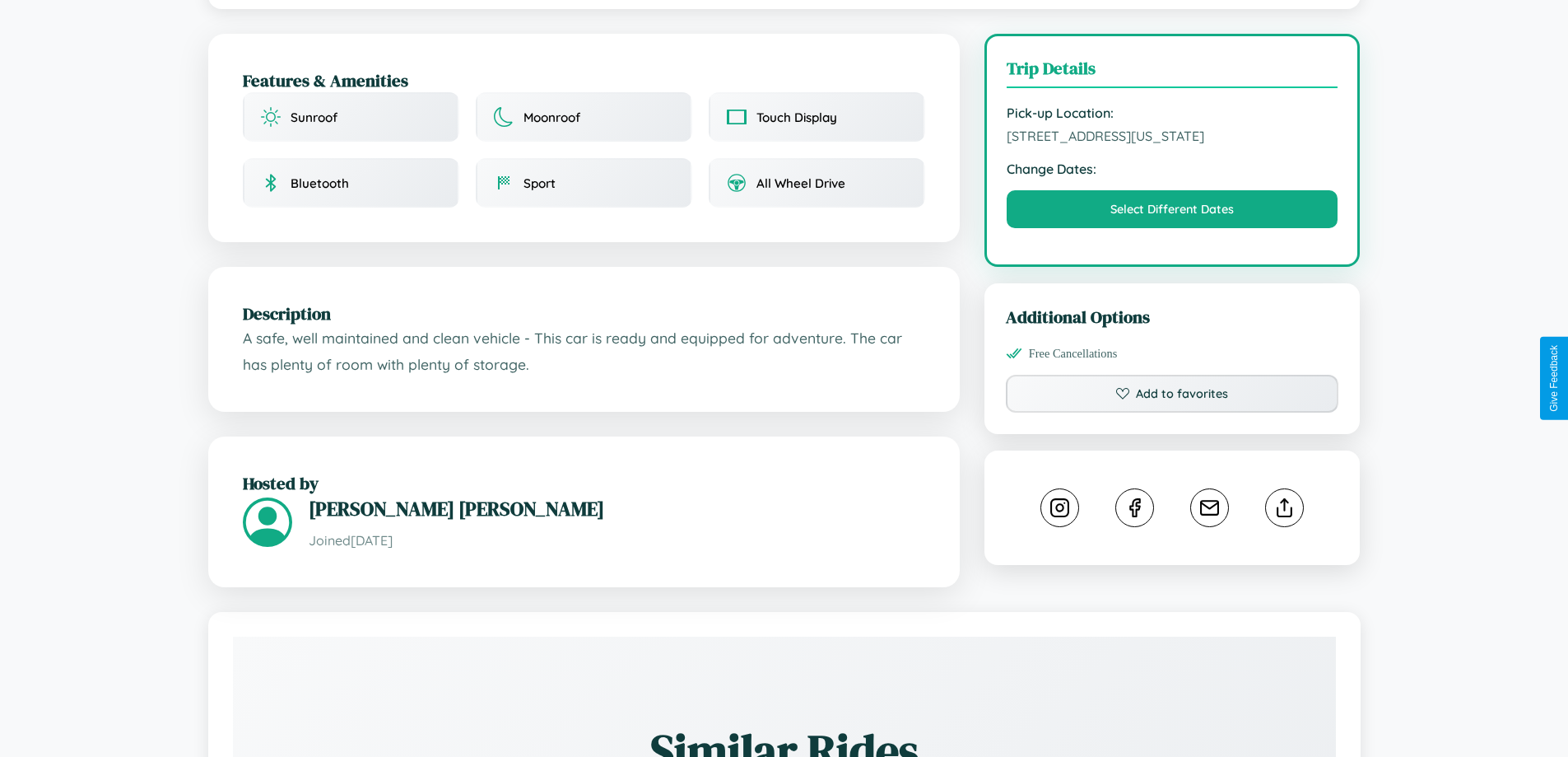
scroll to position [495, 0]
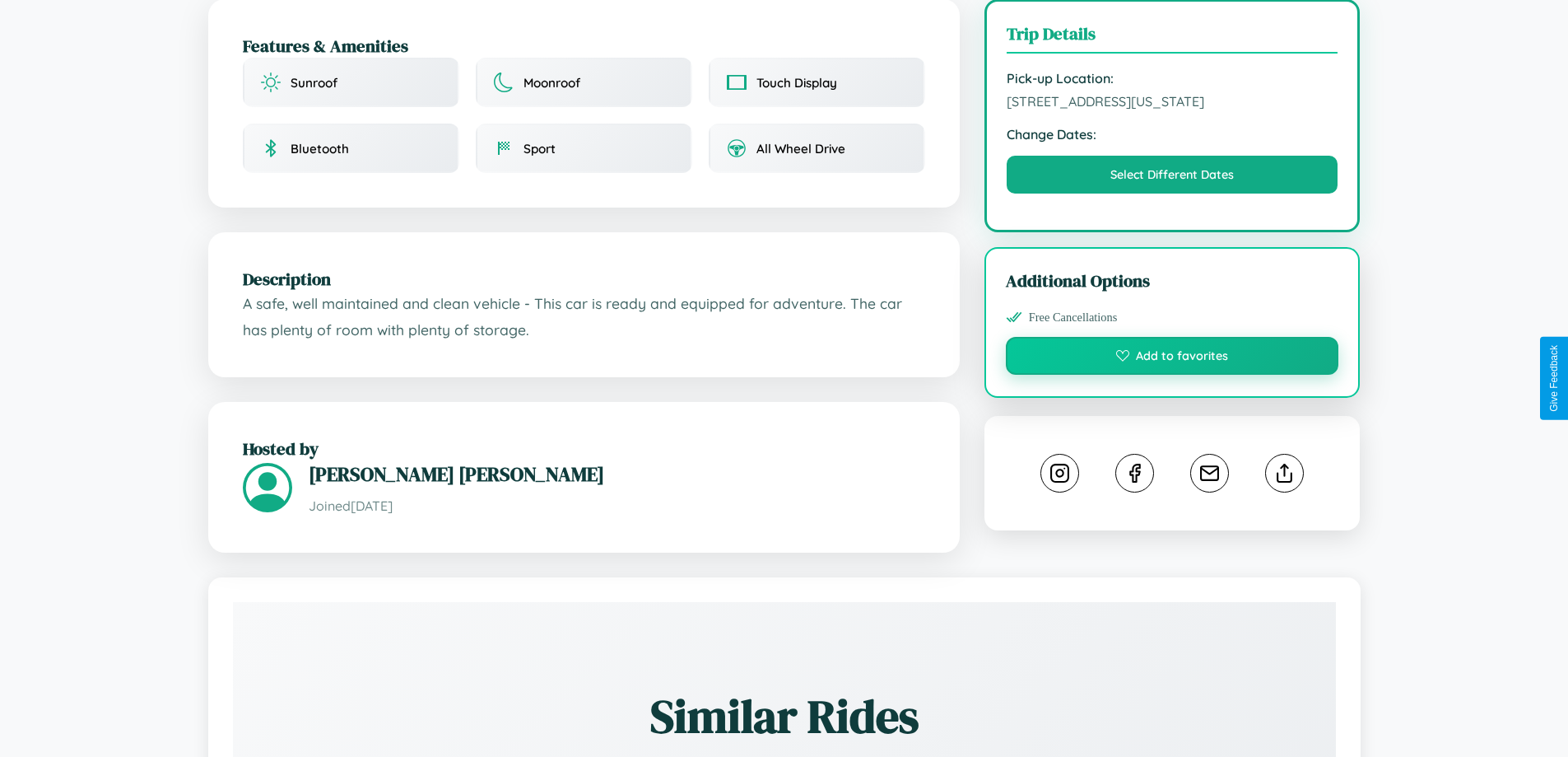
click at [1173, 375] on button "Add to favorites" at bounding box center [1173, 355] width 333 height 38
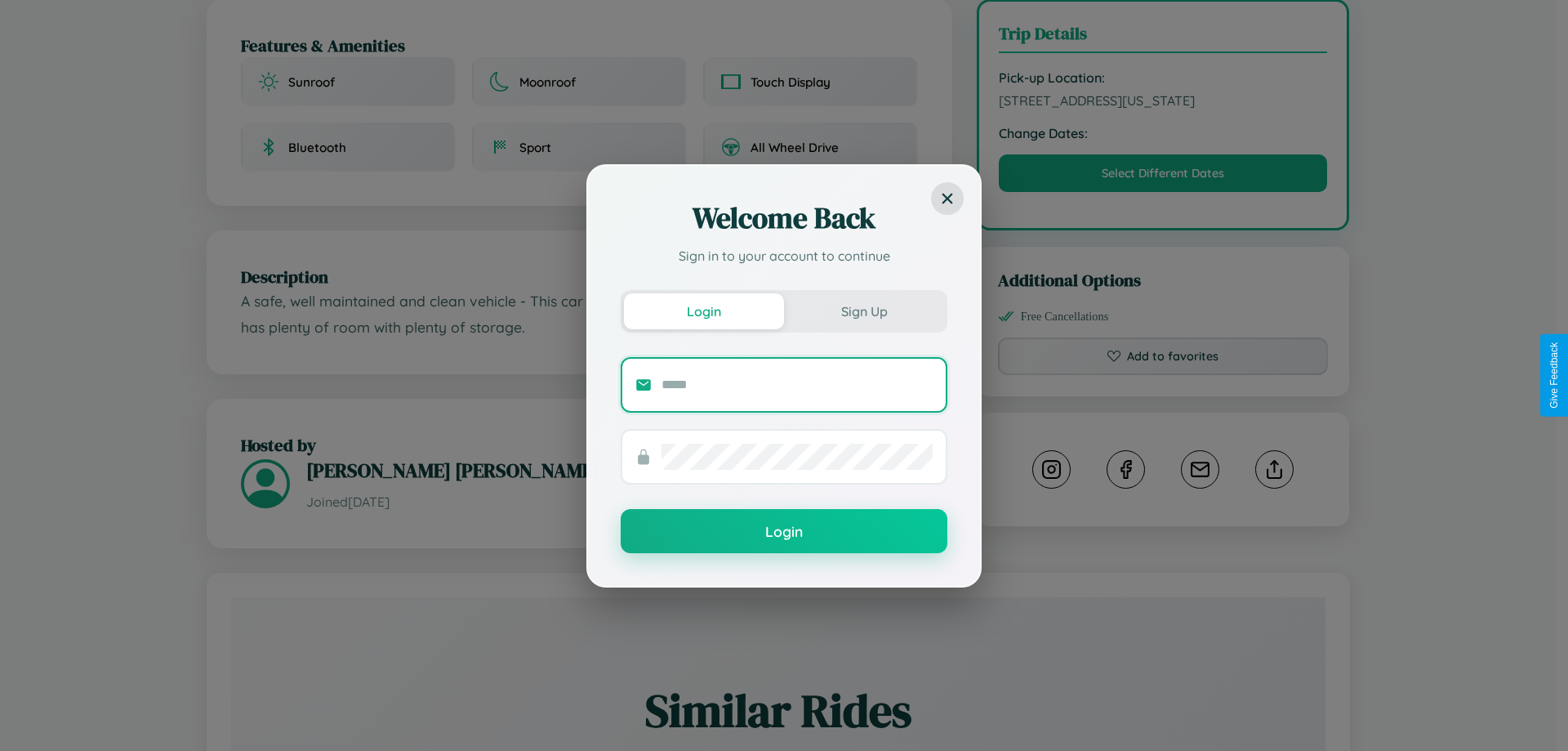
click at [798, 384] on input "text" at bounding box center [797, 385] width 271 height 26
type input "**********"
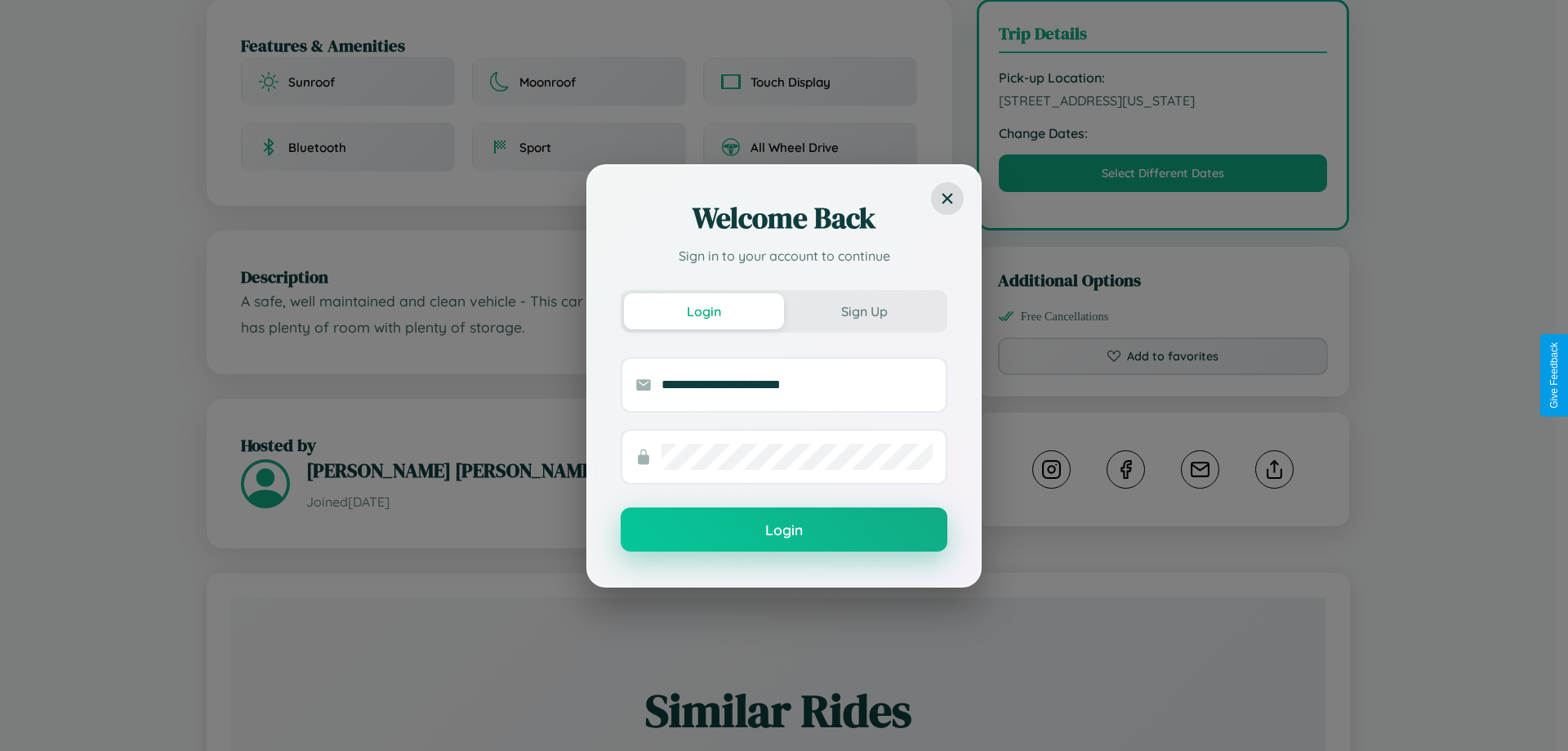
click at [784, 530] on button "Login" at bounding box center [784, 529] width 327 height 44
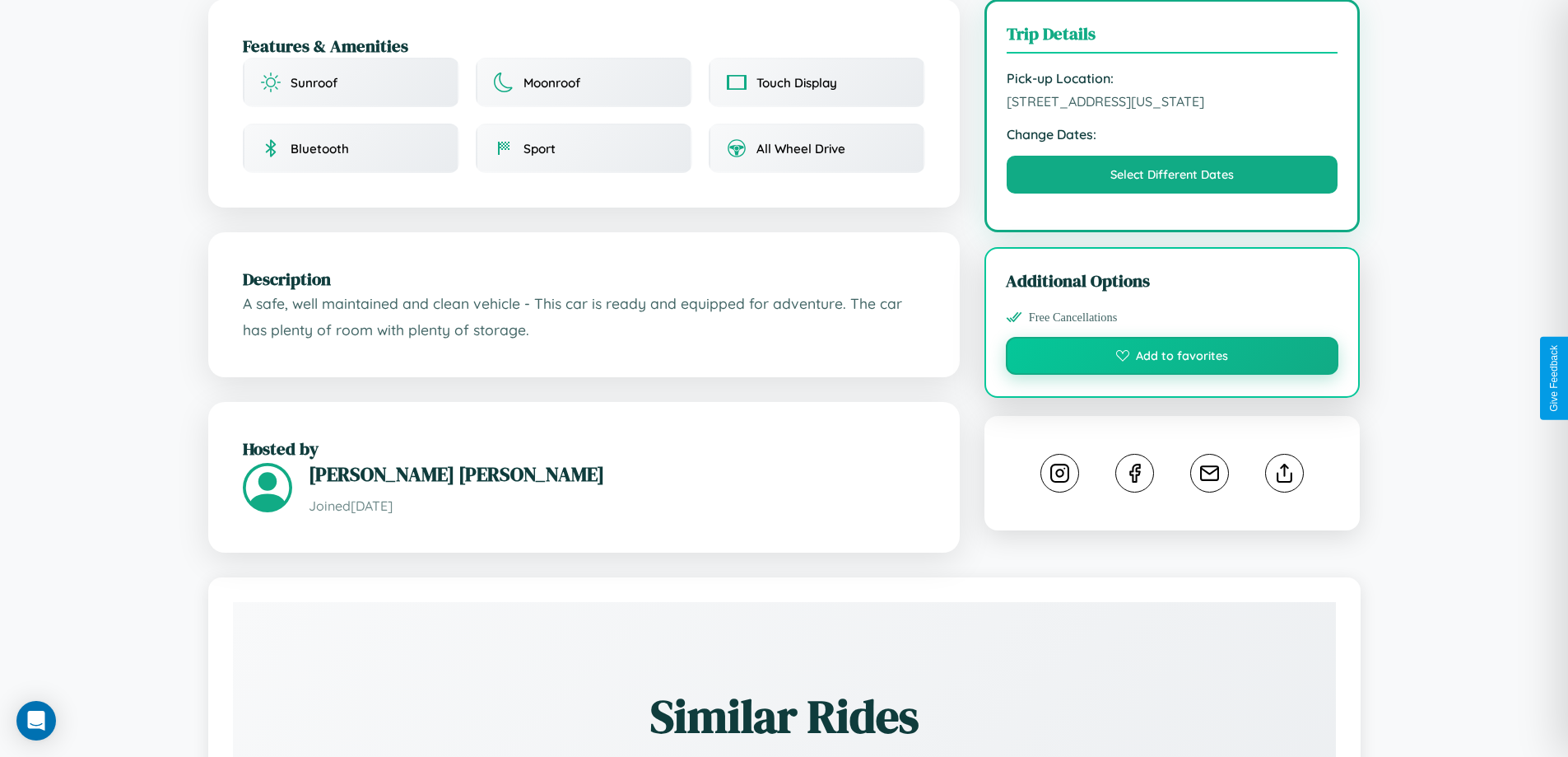
click at [1173, 375] on button "Add to favorites" at bounding box center [1173, 355] width 333 height 38
